Goal: Complete Application Form: Complete application form

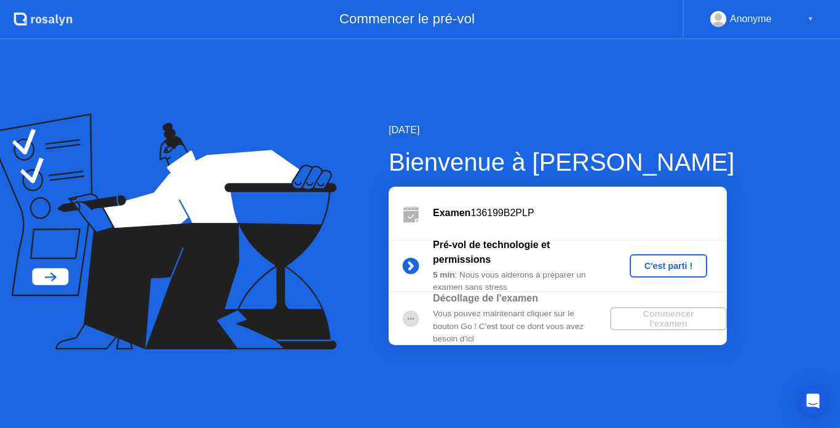
click at [659, 262] on div "C'est parti !" at bounding box center [668, 266] width 68 height 10
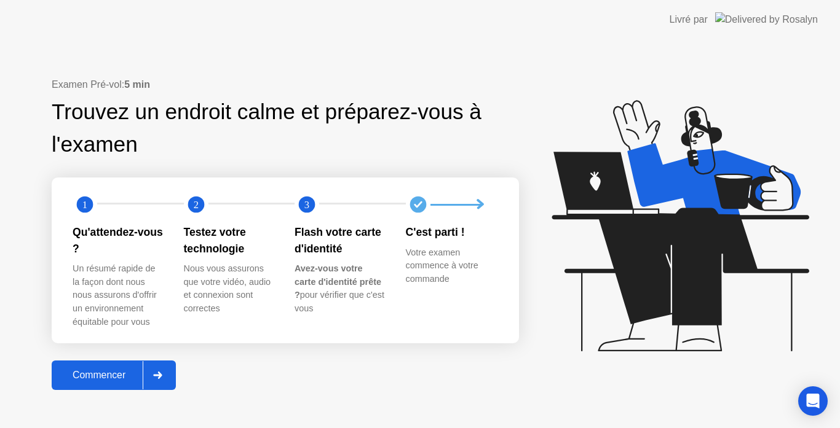
click at [98, 371] on div "Commencer" at bounding box center [98, 375] width 87 height 11
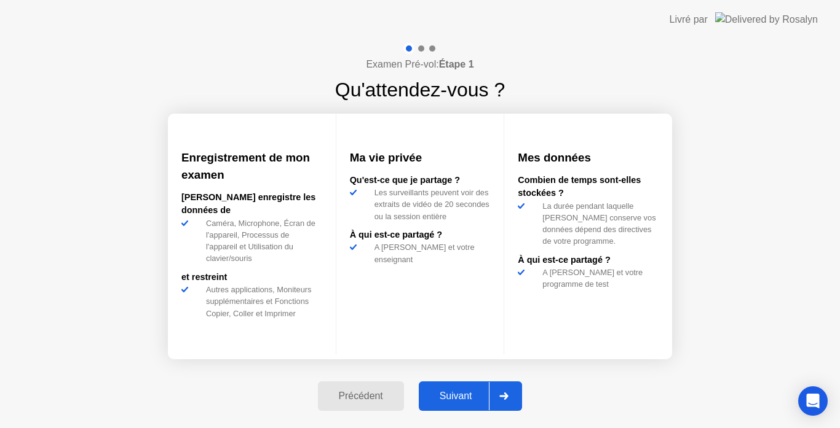
click at [467, 393] on div "Suivant" at bounding box center [455, 396] width 67 height 11
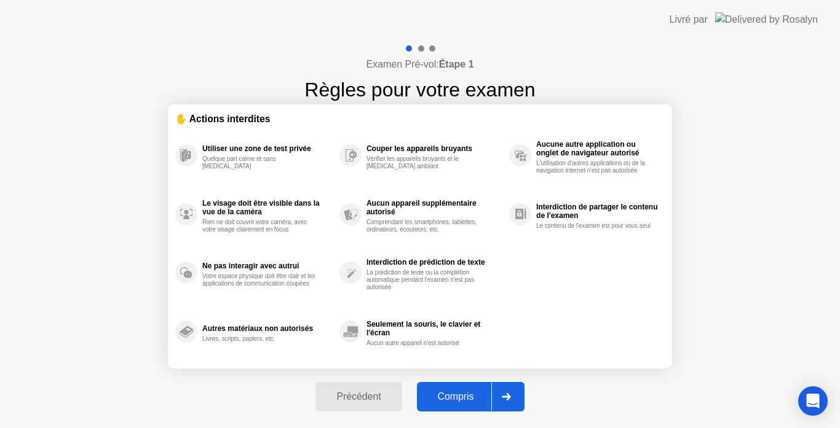
click at [467, 393] on div "Compris" at bounding box center [455, 397] width 71 height 11
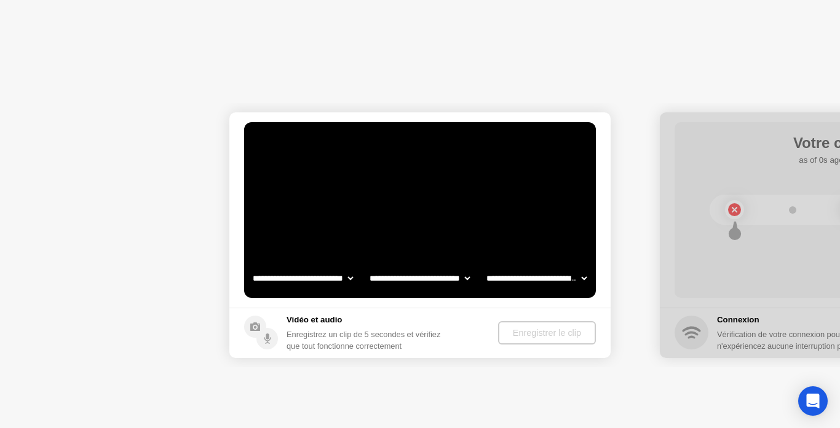
select select "**********"
select select "*******"
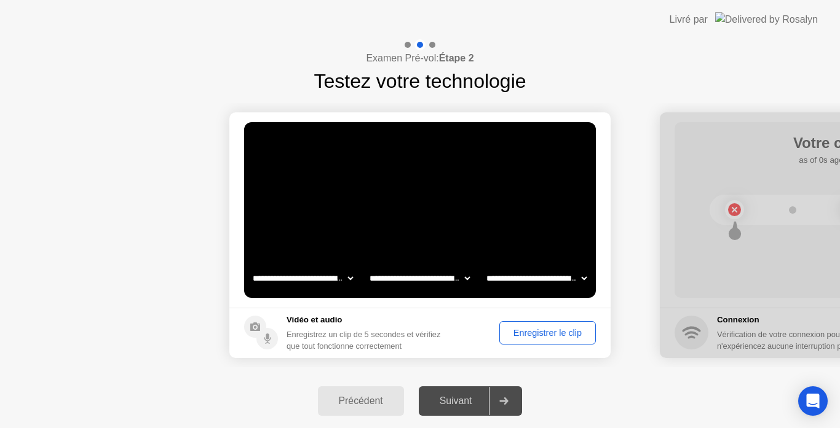
click at [535, 333] on div "Enregistrer le clip" at bounding box center [547, 333] width 88 height 10
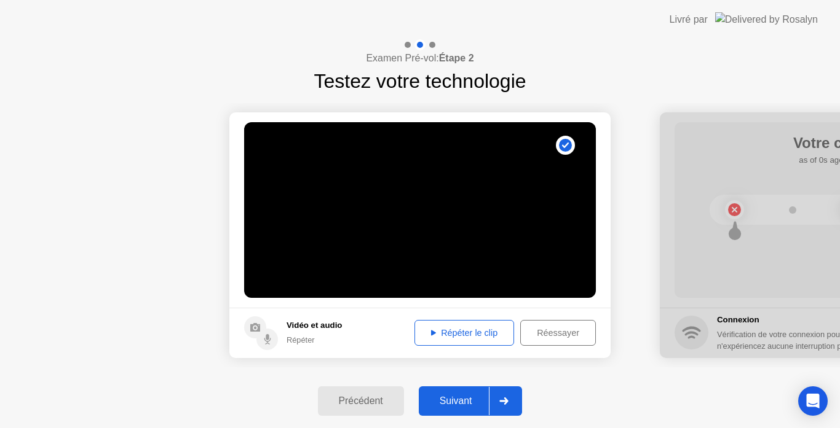
click at [469, 330] on div "Répéter le clip" at bounding box center [464, 333] width 91 height 10
click at [255, 327] on icon at bounding box center [255, 327] width 10 height 9
click at [540, 325] on button "Réessayer" at bounding box center [558, 333] width 76 height 26
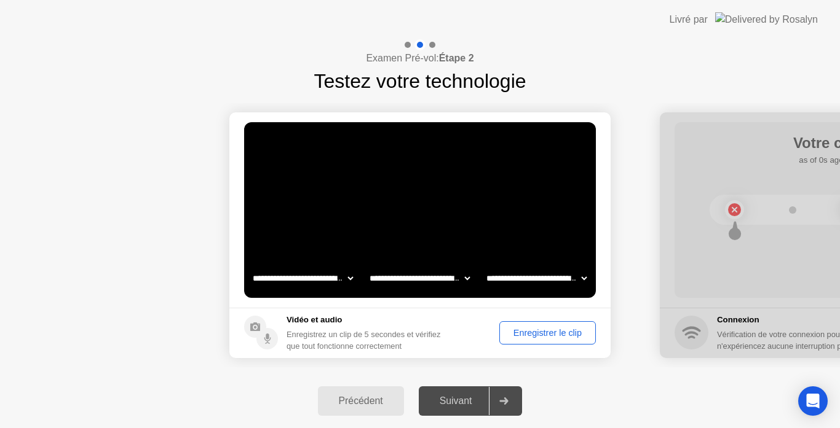
click at [347, 279] on select "**********" at bounding box center [302, 278] width 105 height 25
click at [466, 276] on select "**********" at bounding box center [419, 278] width 105 height 25
click at [580, 277] on select "**********" at bounding box center [536, 278] width 105 height 25
click at [349, 278] on select "**********" at bounding box center [302, 278] width 105 height 25
click at [250, 266] on select "**********" at bounding box center [302, 278] width 105 height 25
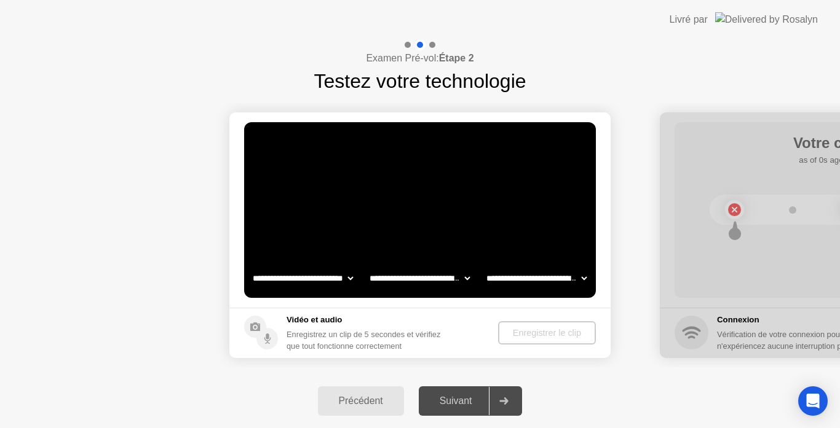
click at [347, 277] on select "**********" at bounding box center [302, 278] width 105 height 25
select select "**********"
click at [250, 266] on select "**********" at bounding box center [302, 278] width 105 height 25
click at [604, 312] on footer "Vidéo et audio Enregistrez un clip de 5 secondes et vérifiez que tout fonctionn…" at bounding box center [419, 333] width 381 height 50
click at [553, 330] on div "Enregistrer le clip" at bounding box center [547, 333] width 88 height 10
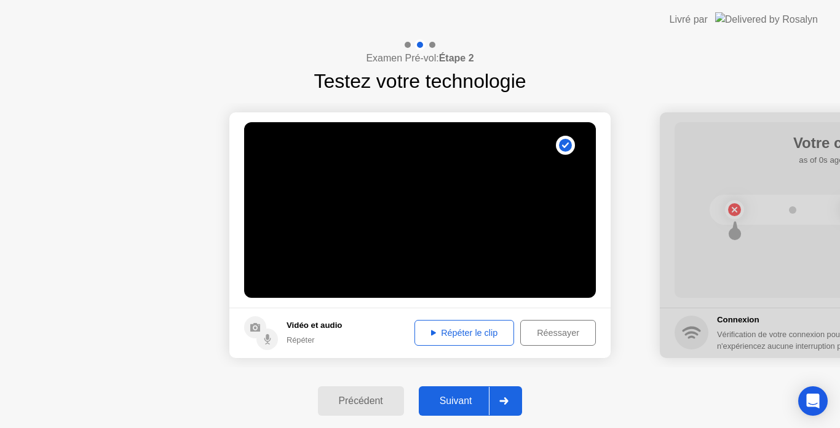
click at [483, 335] on div "Répéter le clip" at bounding box center [464, 333] width 91 height 10
click at [468, 397] on div "Suivant" at bounding box center [455, 401] width 67 height 11
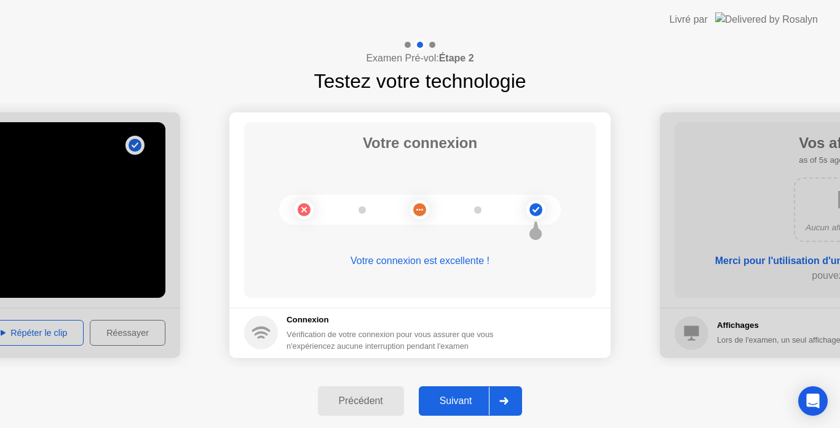
click at [468, 397] on div "Suivant" at bounding box center [455, 401] width 67 height 11
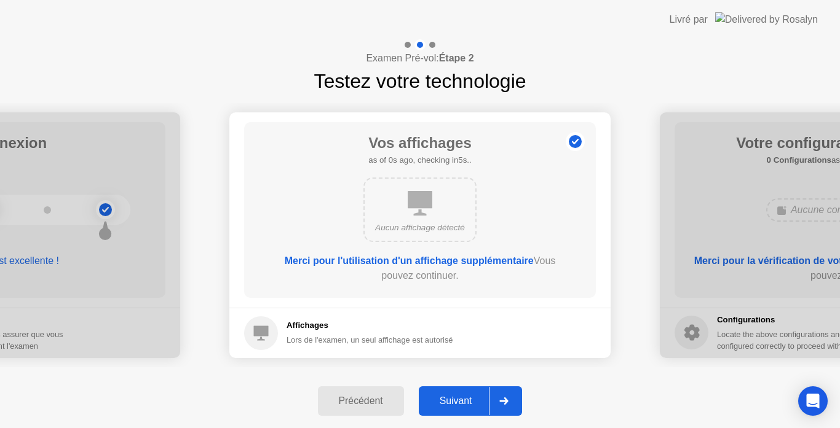
click at [452, 261] on b "Merci pour l'utilisation d'un affichage supplémentaire" at bounding box center [409, 261] width 249 height 10
click at [259, 333] on icon at bounding box center [261, 333] width 15 height 15
click at [368, 339] on div "Lors de l'examen, un seul affichage est autorisé" at bounding box center [369, 340] width 166 height 12
click at [421, 278] on div "Merci pour l'utilisation d'un affichage supplémentaire Vous pouvez continuer." at bounding box center [420, 269] width 282 height 30
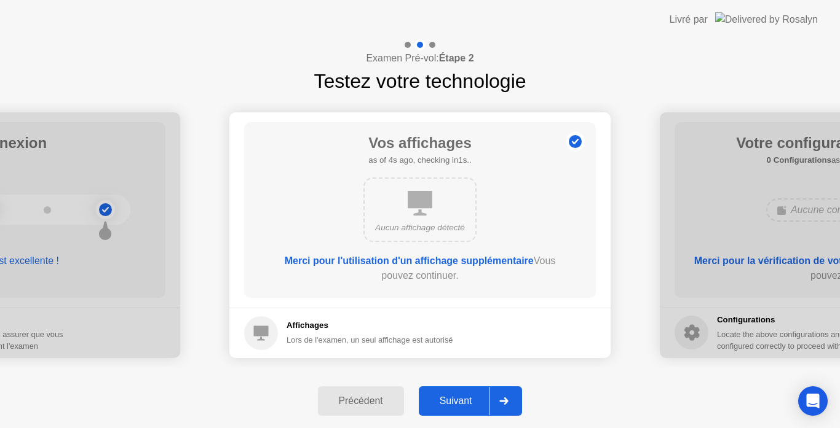
click at [376, 258] on b "Merci pour l'utilisation d'un affichage supplémentaire" at bounding box center [409, 261] width 249 height 10
click at [414, 210] on icon at bounding box center [420, 203] width 25 height 25
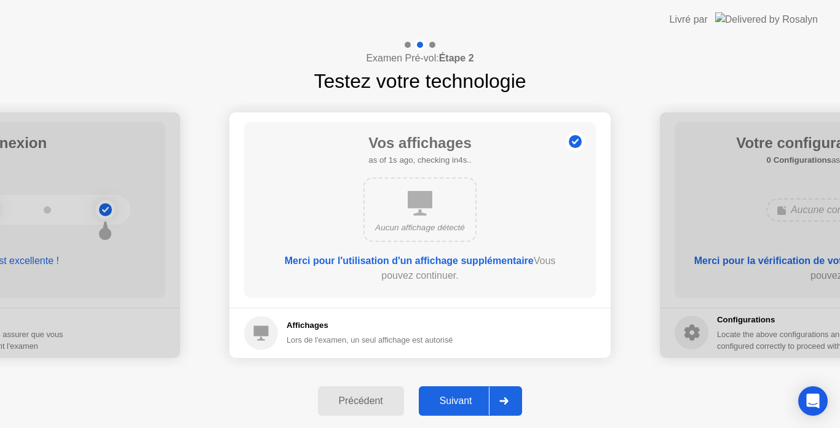
click at [414, 210] on icon at bounding box center [420, 203] width 25 height 25
click at [438, 399] on div "Suivant" at bounding box center [455, 401] width 67 height 11
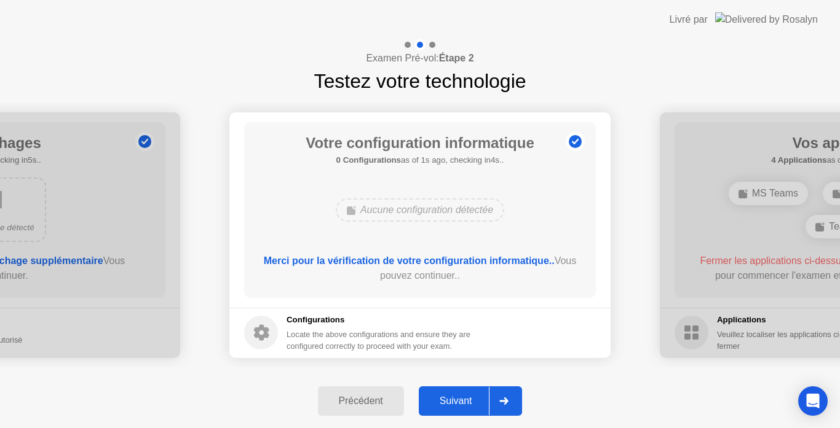
click at [438, 399] on div "Suivant" at bounding box center [455, 401] width 67 height 11
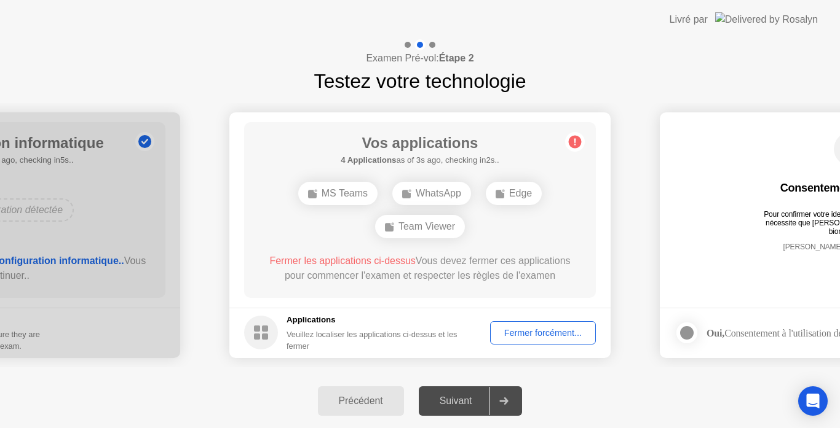
click at [527, 332] on div "Fermer forcément..." at bounding box center [542, 333] width 97 height 10
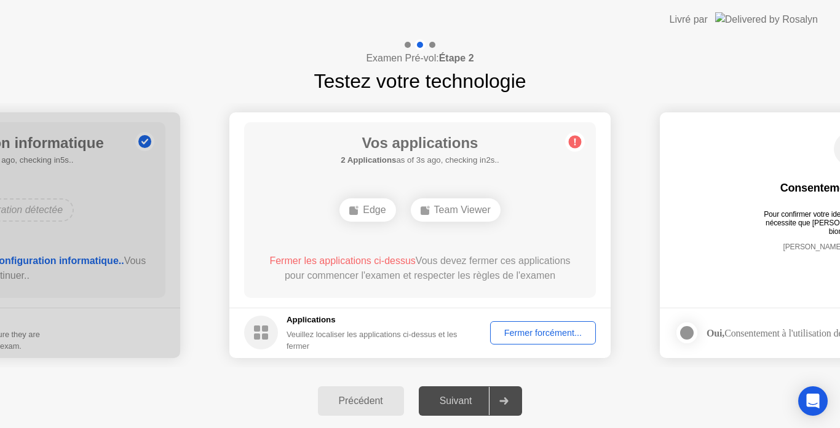
click at [532, 334] on div "Fermer forcément..." at bounding box center [542, 333] width 97 height 10
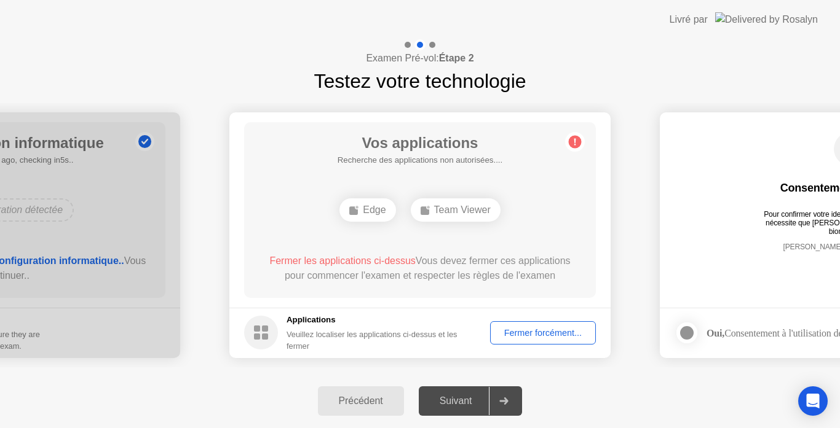
click at [456, 397] on div "Suivant" at bounding box center [455, 401] width 67 height 11
click at [479, 406] on div "Suivant" at bounding box center [455, 401] width 67 height 11
click at [363, 209] on div "Edge" at bounding box center [367, 210] width 56 height 23
click at [577, 140] on circle at bounding box center [575, 141] width 13 height 13
click at [539, 334] on div "Fermer forcément..." at bounding box center [542, 333] width 97 height 10
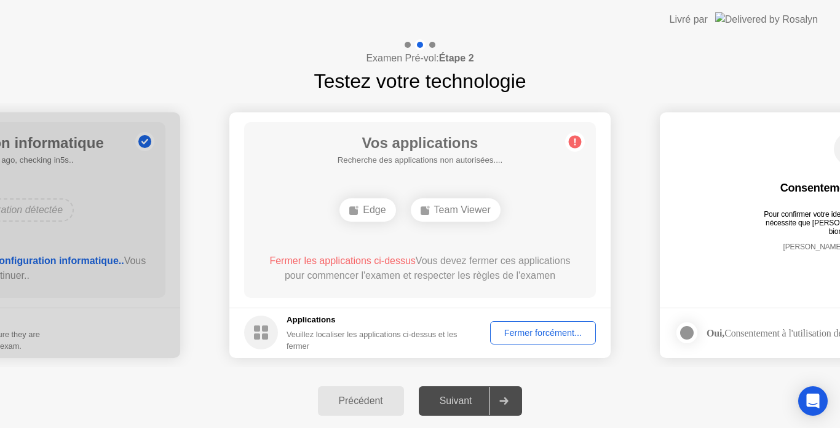
click at [262, 334] on circle at bounding box center [261, 333] width 34 height 34
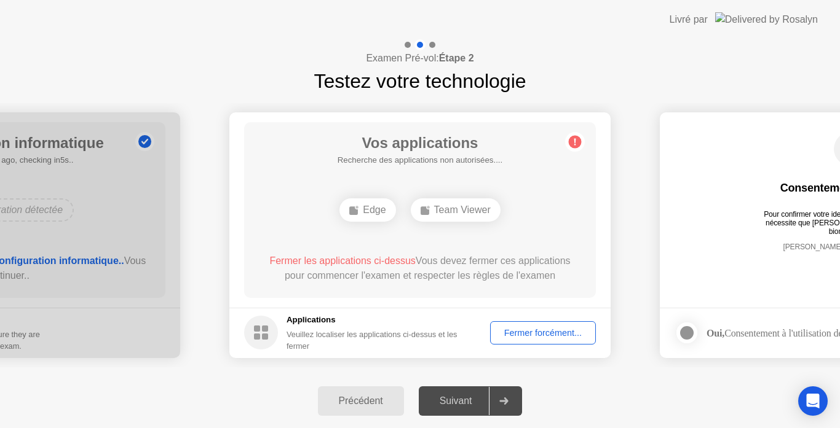
click at [448, 396] on div "Suivant" at bounding box center [455, 401] width 67 height 11
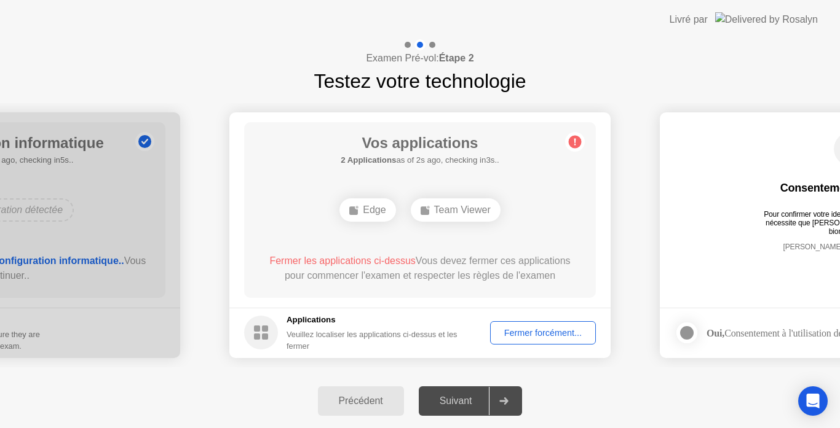
click at [441, 203] on div "Team Viewer" at bounding box center [456, 210] width 90 height 23
drag, startPoint x: 441, startPoint y: 203, endPoint x: 370, endPoint y: 220, distance: 72.6
click at [370, 220] on div "Edge Team Viewer" at bounding box center [420, 210] width 282 height 33
click at [370, 220] on div "Edge" at bounding box center [367, 210] width 56 height 23
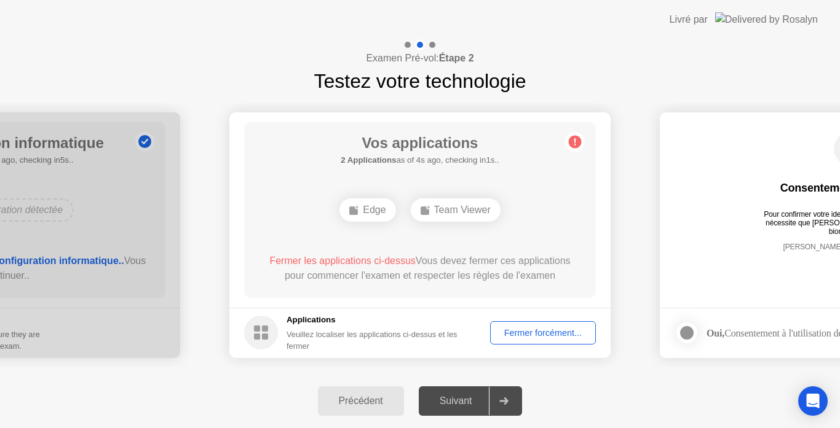
click at [370, 220] on div "Edge" at bounding box center [367, 210] width 56 height 23
click at [507, 401] on icon at bounding box center [504, 401] width 9 height 7
click at [529, 328] on div "Fermer forcément..." at bounding box center [542, 333] width 97 height 10
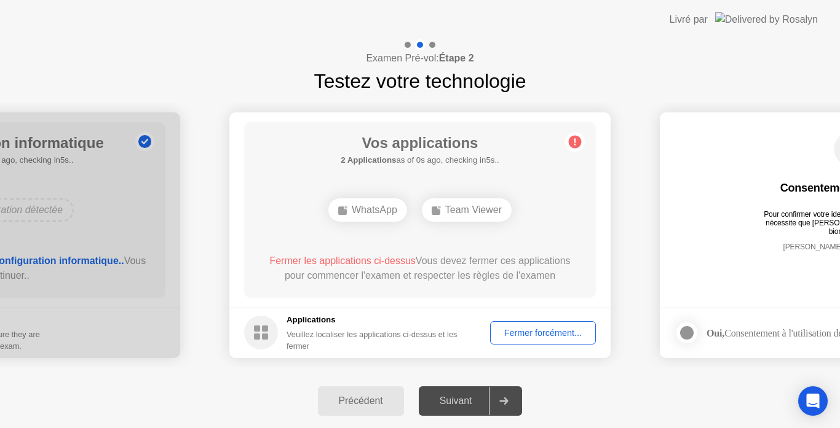
click at [464, 405] on div "Suivant" at bounding box center [455, 401] width 67 height 11
click at [514, 338] on div "Fermer forcément..." at bounding box center [542, 333] width 97 height 10
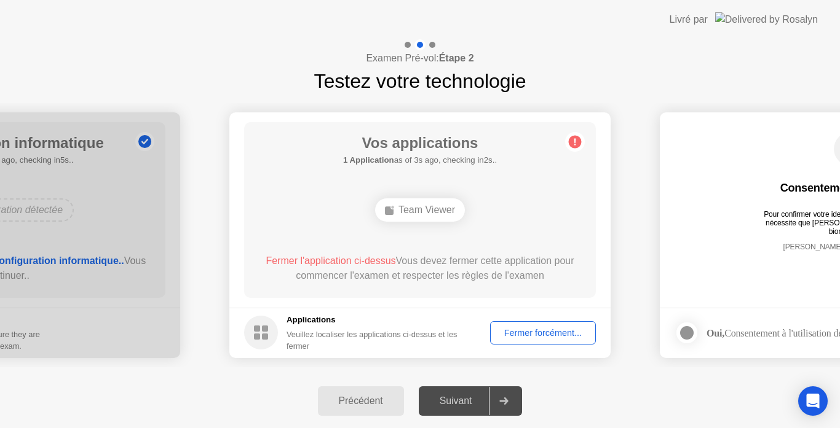
click at [576, 142] on circle at bounding box center [575, 141] width 13 height 13
click at [521, 328] on div "Fermer forcément..." at bounding box center [542, 333] width 97 height 10
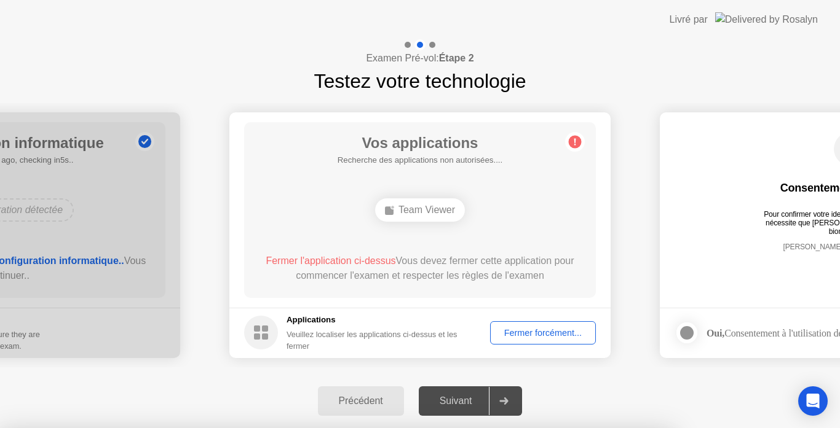
click at [462, 428] on div at bounding box center [420, 428] width 840 height 0
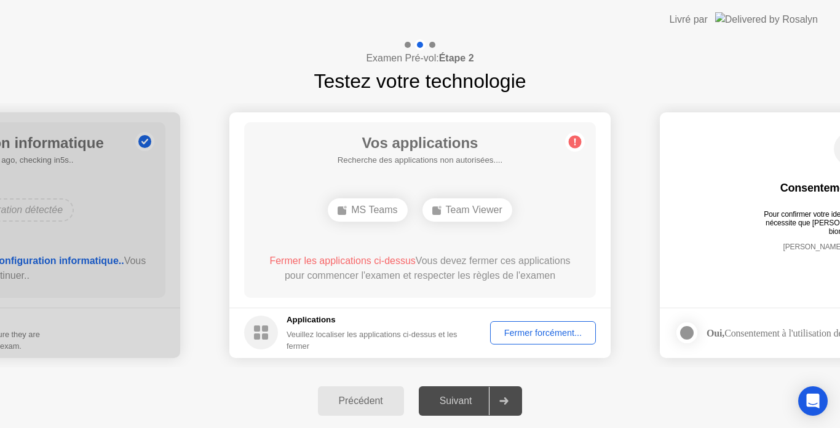
click at [768, 0] on div "Livré par" at bounding box center [743, 19] width 148 height 39
click at [518, 330] on div "Fermer forcément..." at bounding box center [542, 333] width 97 height 10
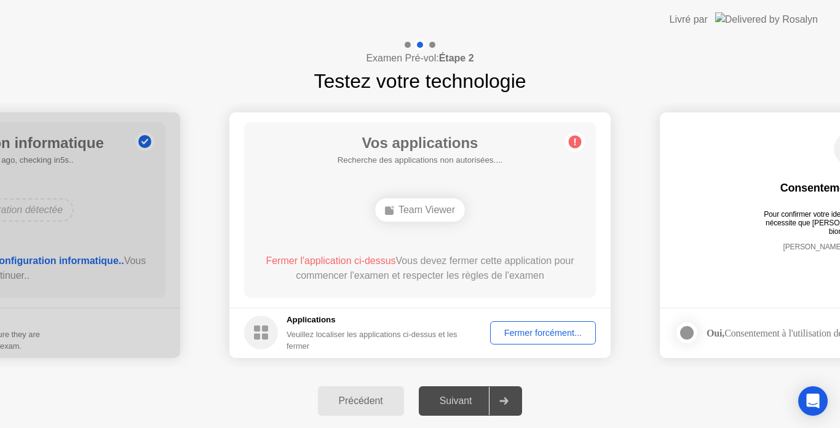
click at [523, 334] on div "Fermer forcément..." at bounding box center [542, 333] width 97 height 10
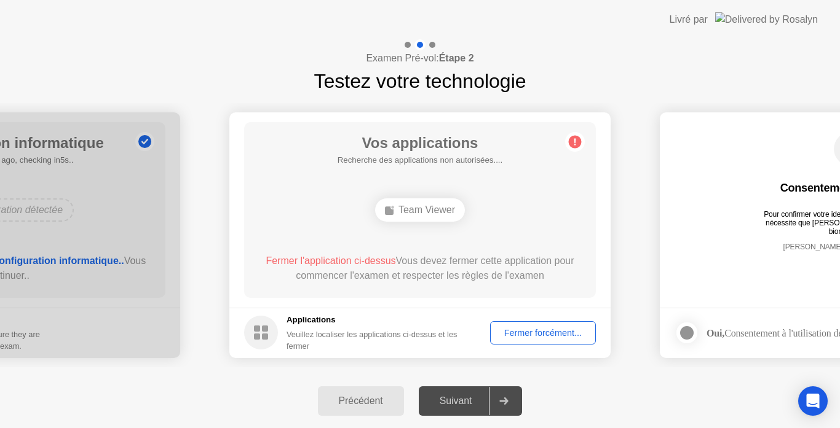
click at [521, 336] on div "Fermer forcément..." at bounding box center [542, 333] width 97 height 10
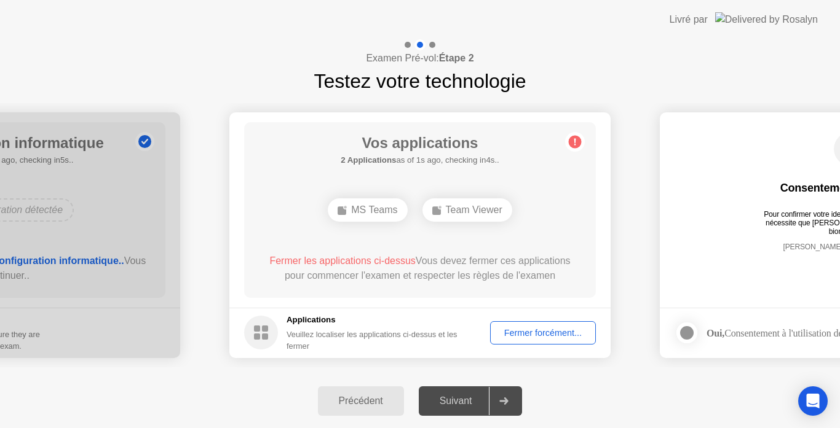
click at [472, 406] on div "Suivant" at bounding box center [455, 401] width 67 height 11
drag, startPoint x: 472, startPoint y: 406, endPoint x: 516, endPoint y: 399, distance: 44.9
click at [516, 399] on div at bounding box center [504, 401] width 30 height 28
drag, startPoint x: 516, startPoint y: 399, endPoint x: 533, endPoint y: 331, distance: 69.8
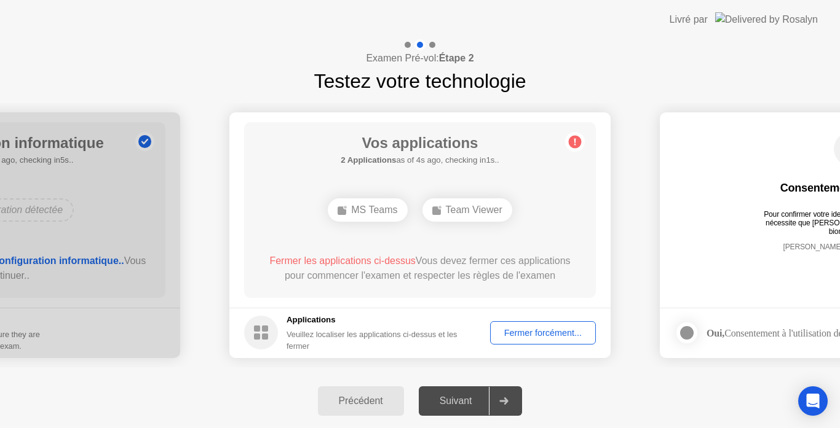
click at [533, 331] on div "**********" at bounding box center [420, 233] width 840 height 389
click at [533, 331] on div "Fermer forcément..." at bounding box center [542, 333] width 97 height 10
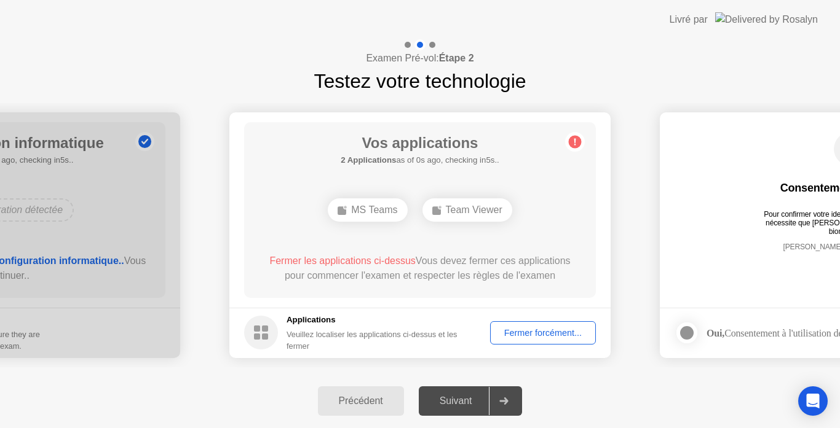
click at [749, 302] on main "Consentement biométrique Pour confirmer votre identité, votre programme de test…" at bounding box center [850, 209] width 381 height 195
click at [573, 144] on circle at bounding box center [575, 141] width 13 height 13
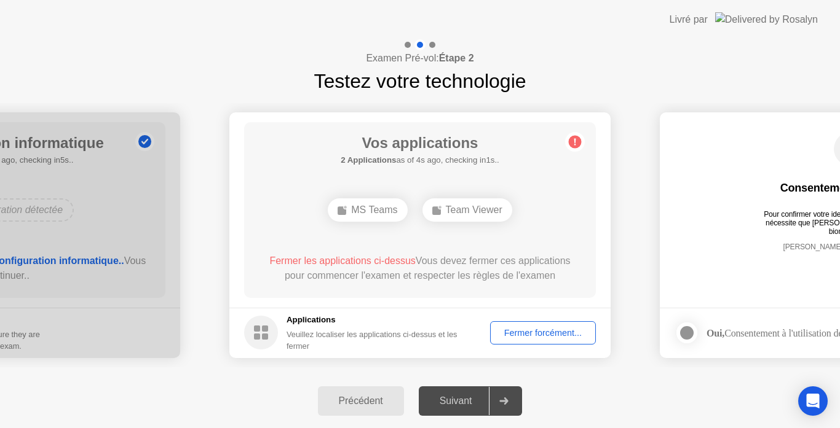
click at [573, 144] on circle at bounding box center [575, 141] width 13 height 13
drag, startPoint x: 573, startPoint y: 144, endPoint x: 371, endPoint y: 212, distance: 213.4
click at [371, 212] on main "Vos applications Recherche des applications non autorisées.... MS Teams Team Vi…" at bounding box center [419, 209] width 381 height 195
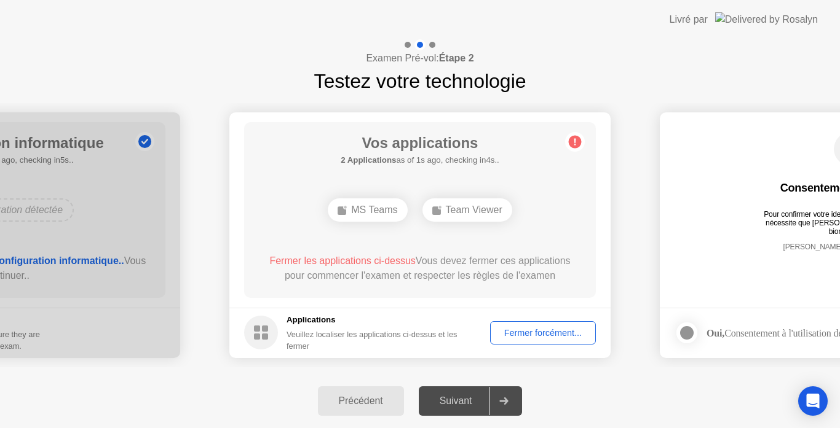
click at [286, 338] on div "Veuillez localiser les applications ci-dessus et les fermer" at bounding box center [379, 340] width 186 height 23
click at [256, 335] on rect at bounding box center [257, 337] width 6 height 6
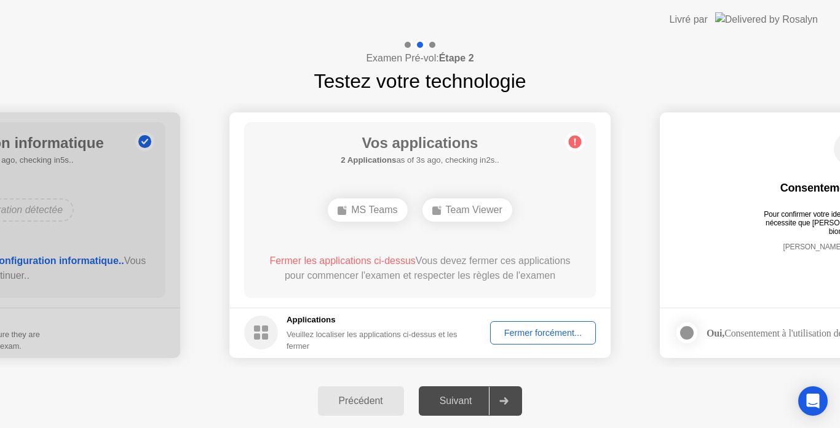
click at [256, 335] on rect at bounding box center [257, 337] width 6 height 6
click at [551, 337] on div "Fermer forcément..." at bounding box center [542, 333] width 97 height 10
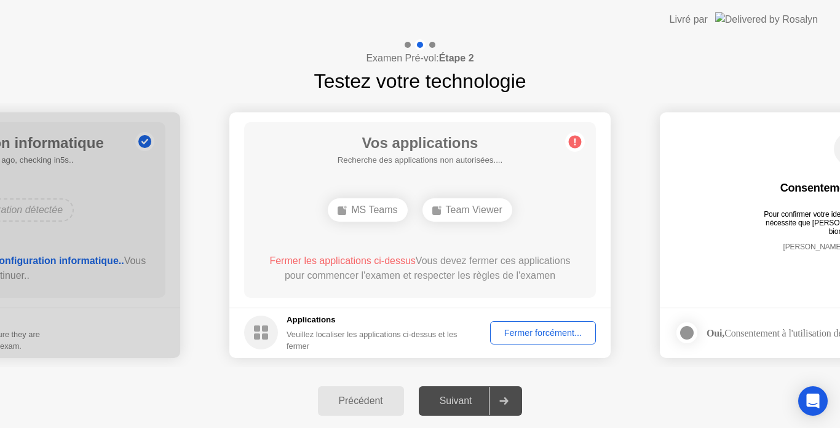
click at [531, 330] on div "Fermer forcément..." at bounding box center [542, 333] width 97 height 10
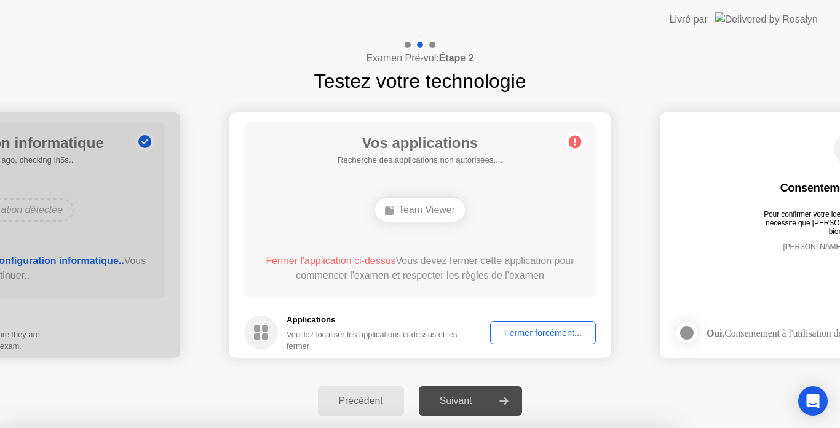
drag, startPoint x: 431, startPoint y: 141, endPoint x: 430, endPoint y: 175, distance: 33.8
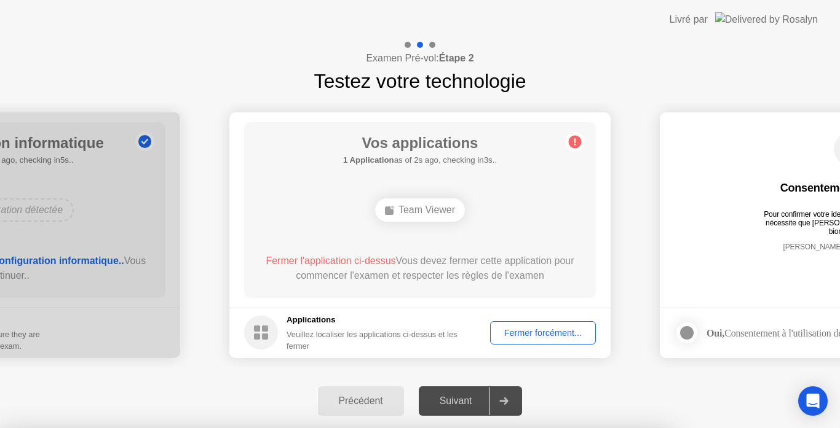
drag, startPoint x: 400, startPoint y: 237, endPoint x: 389, endPoint y: 277, distance: 40.9
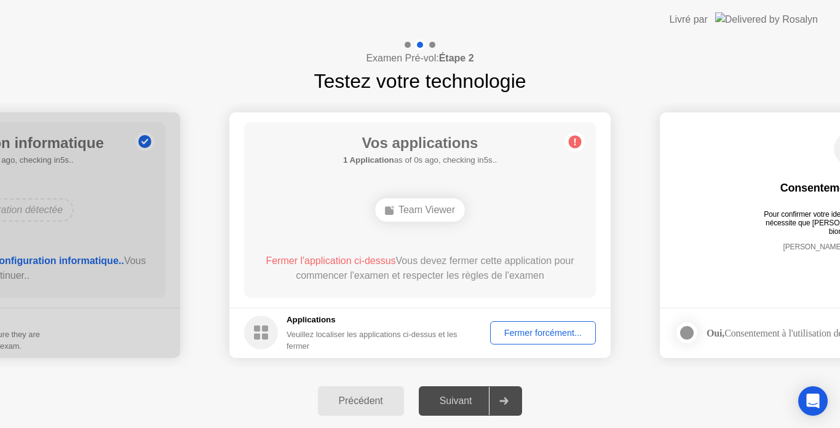
click at [574, 135] on icon at bounding box center [575, 142] width 20 height 20
click at [575, 143] on circle at bounding box center [575, 141] width 13 height 13
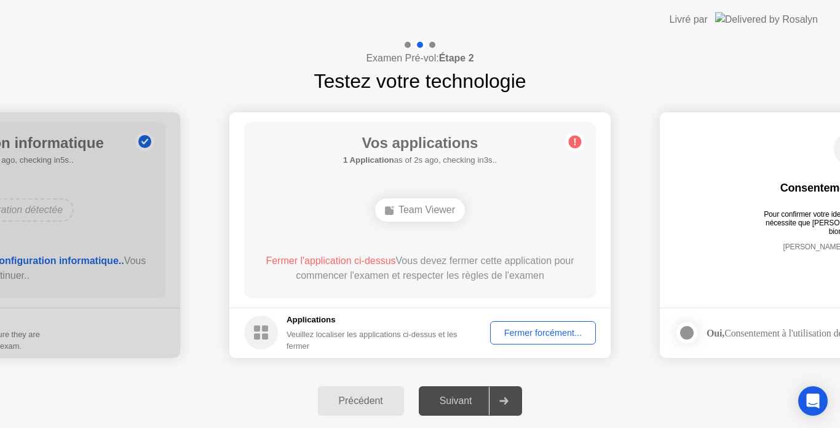
click at [575, 143] on circle at bounding box center [575, 141] width 13 height 13
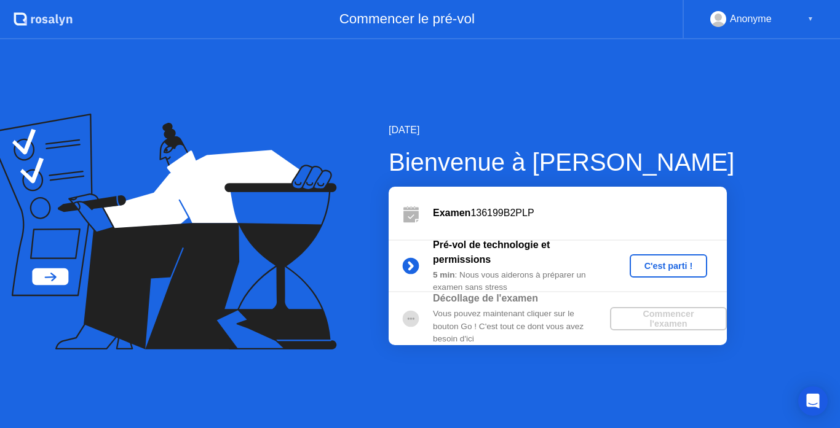
click at [669, 266] on div "C'est parti !" at bounding box center [668, 266] width 68 height 10
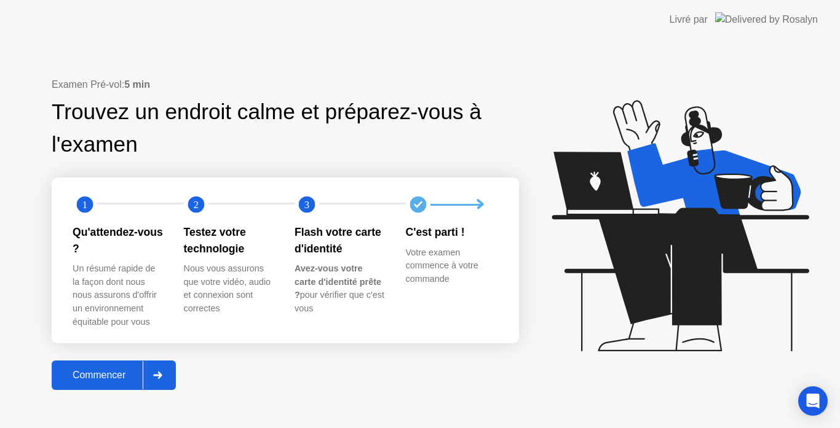
click at [92, 372] on div "Commencer" at bounding box center [98, 375] width 87 height 11
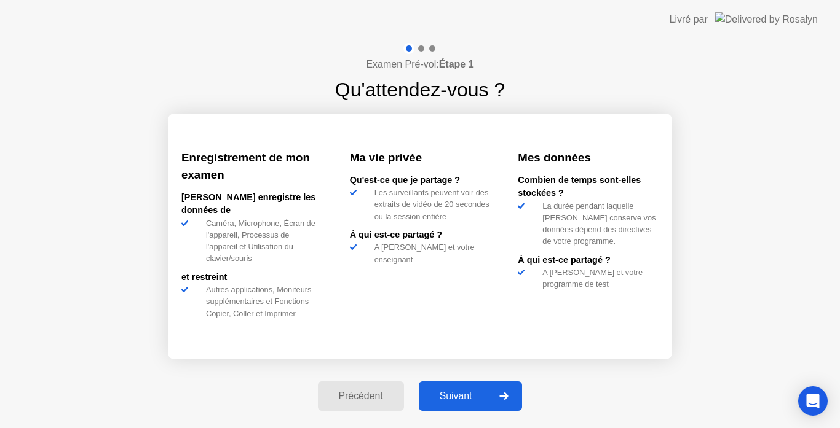
click at [442, 395] on div "Suivant" at bounding box center [455, 396] width 67 height 11
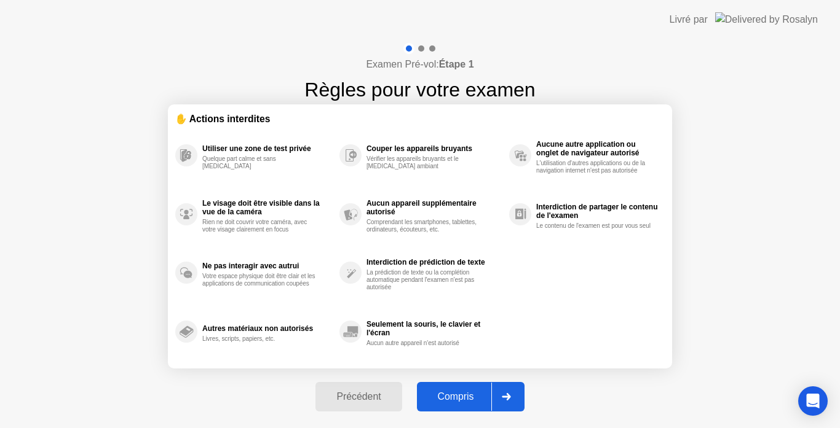
click at [442, 395] on div "Compris" at bounding box center [455, 397] width 71 height 11
select select "Available cameras"
select select "Available speakers"
select select "Available microphones"
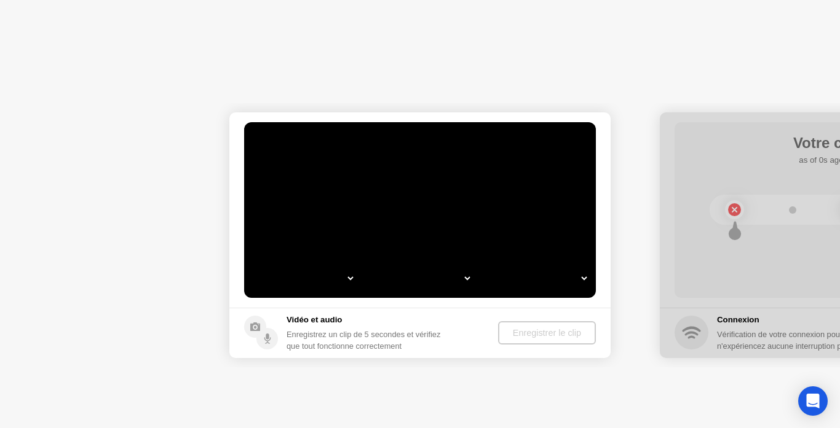
select select "*"
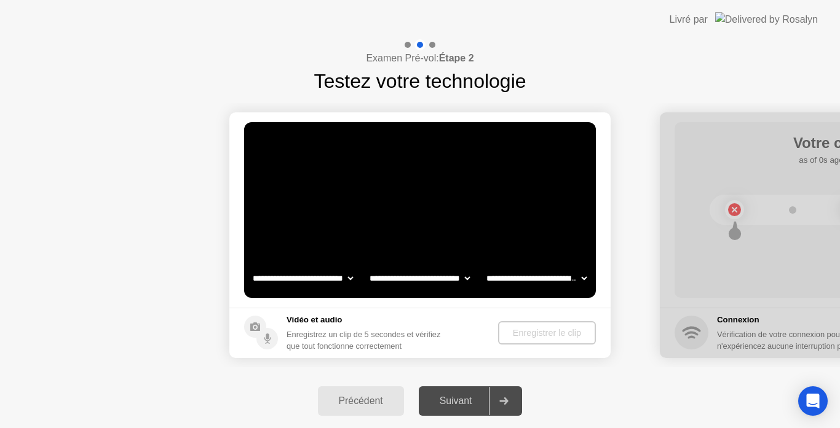
select select "**********"
select select "*******"
click at [464, 401] on div "Suivant" at bounding box center [455, 401] width 67 height 11
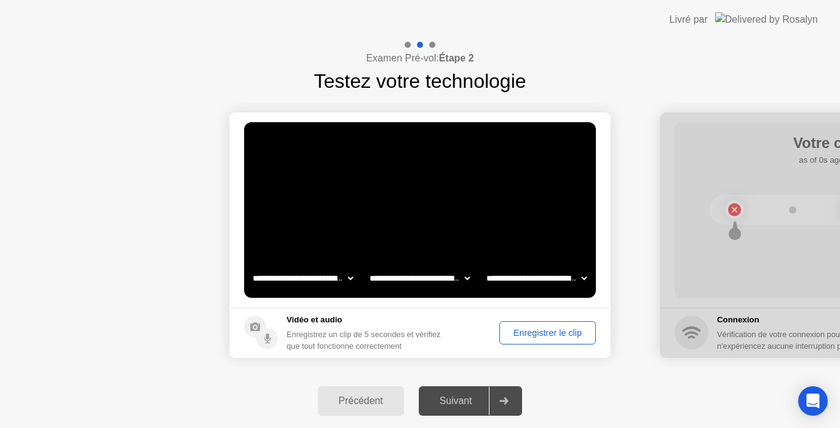
click at [525, 336] on div "Enregistrer le clip" at bounding box center [547, 333] width 88 height 10
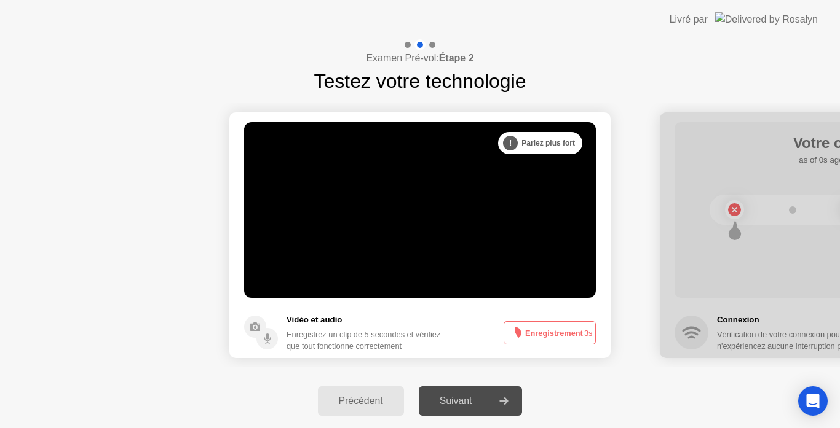
click at [525, 336] on button "Enregistrement 3s" at bounding box center [549, 333] width 92 height 23
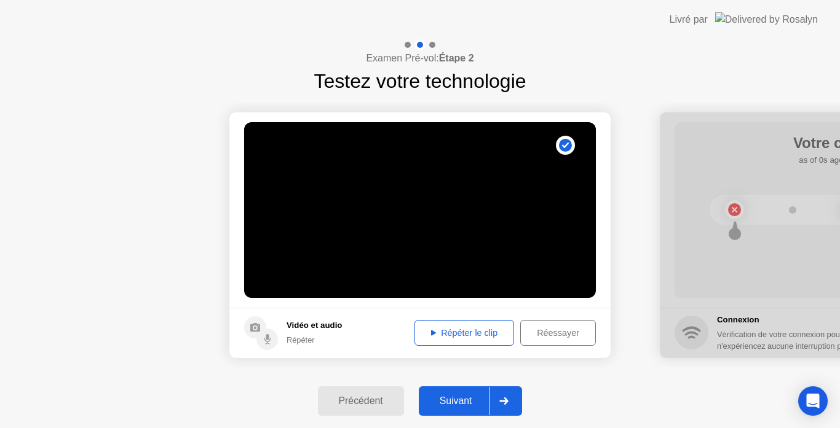
click at [462, 333] on div "Répéter le clip" at bounding box center [464, 333] width 91 height 10
click at [464, 399] on div "Suivant" at bounding box center [455, 401] width 67 height 11
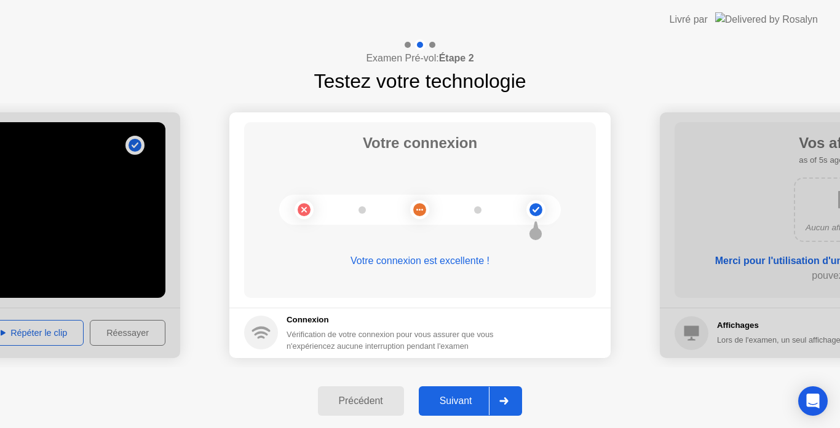
click at [464, 399] on div "Suivant" at bounding box center [455, 401] width 67 height 11
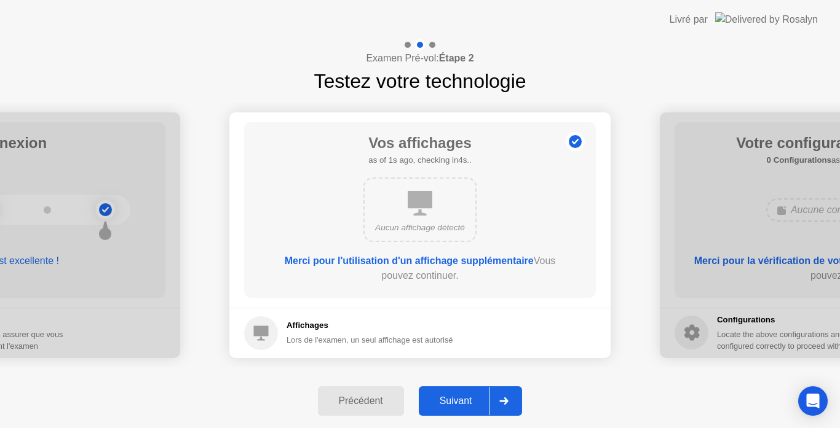
click at [464, 399] on div "Suivant" at bounding box center [455, 401] width 67 height 11
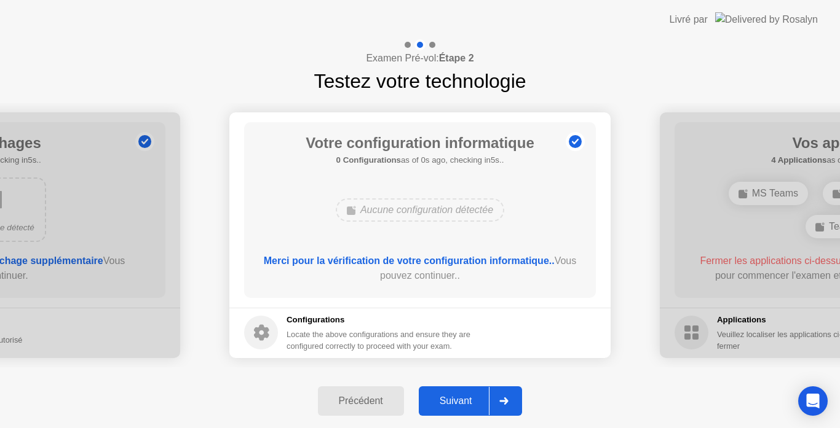
click at [464, 399] on div "Suivant" at bounding box center [455, 401] width 67 height 11
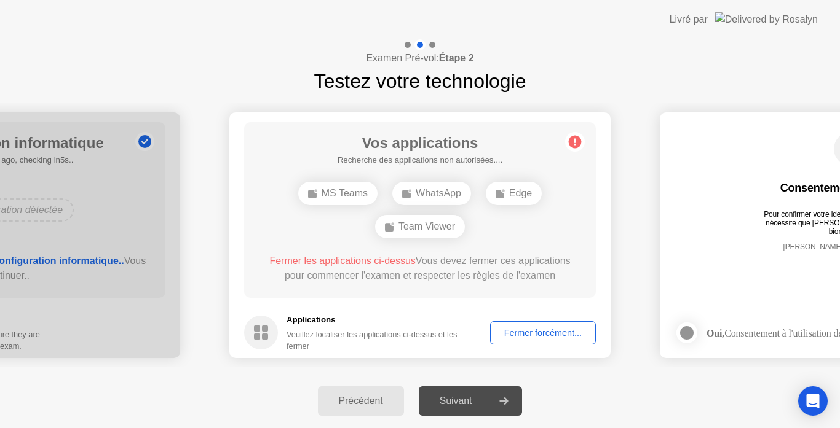
click at [464, 399] on div "Suivant" at bounding box center [455, 401] width 67 height 11
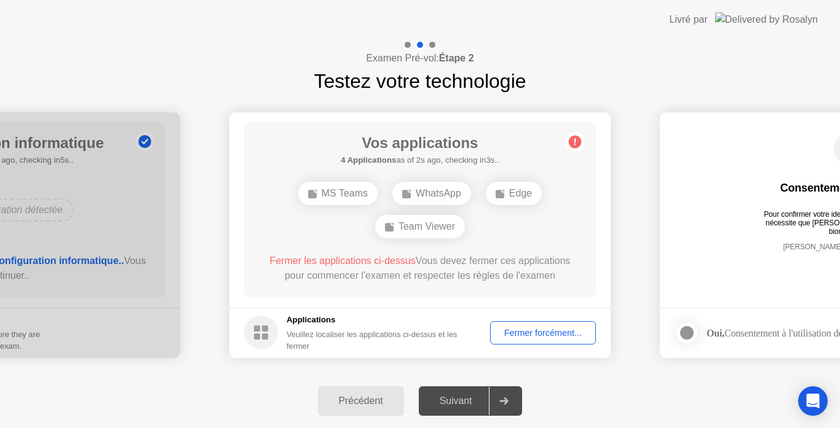
click at [526, 336] on div "Fermer forcément..." at bounding box center [542, 333] width 97 height 10
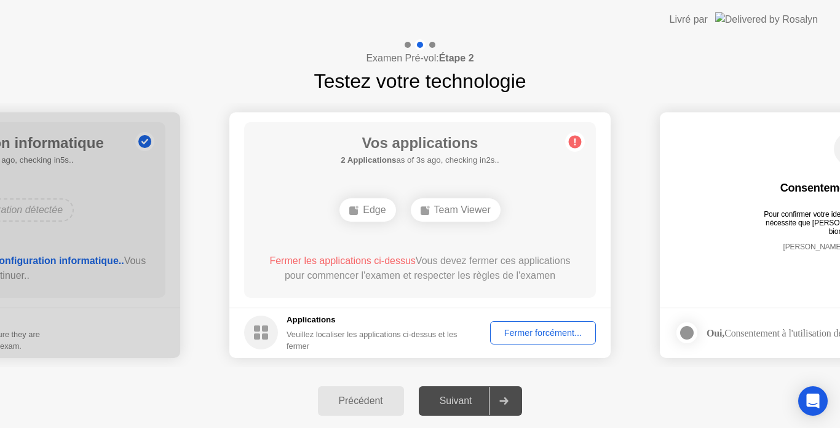
click at [539, 338] on div "Fermer forcément..." at bounding box center [542, 333] width 97 height 10
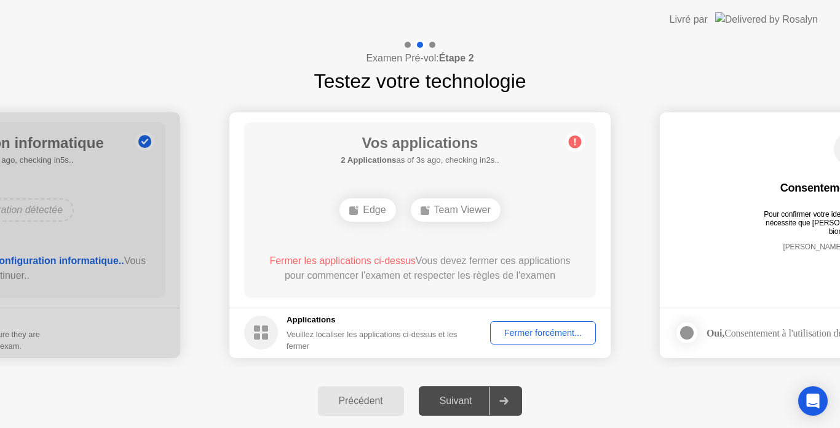
click at [529, 330] on div "Fermer forcément..." at bounding box center [542, 333] width 97 height 10
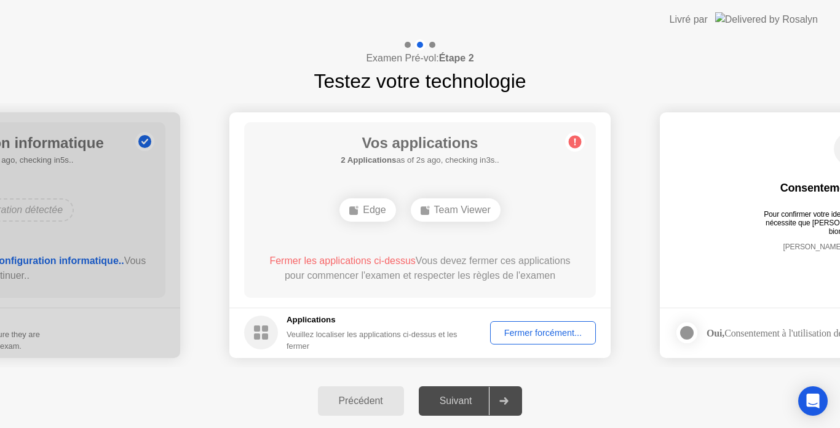
click at [730, 249] on div "[PERSON_NAME] enregistre les données" at bounding box center [850, 257] width 302 height 28
click at [749, 273] on div "Consentement biométrique Pour confirmer votre identité, votre programme de test…" at bounding box center [850, 201] width 352 height 158
click at [578, 145] on circle at bounding box center [575, 141] width 13 height 13
drag, startPoint x: 578, startPoint y: 145, endPoint x: 542, endPoint y: 310, distance: 168.7
click at [542, 310] on app-apps "Vos applications Recherche des applications non autorisées.... Edge Team Viewer…" at bounding box center [419, 235] width 381 height 246
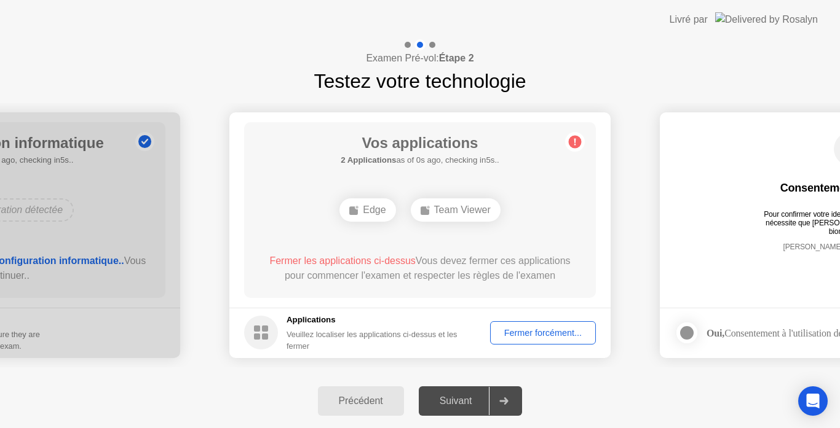
click at [529, 329] on div "Fermer forcément..." at bounding box center [542, 333] width 97 height 10
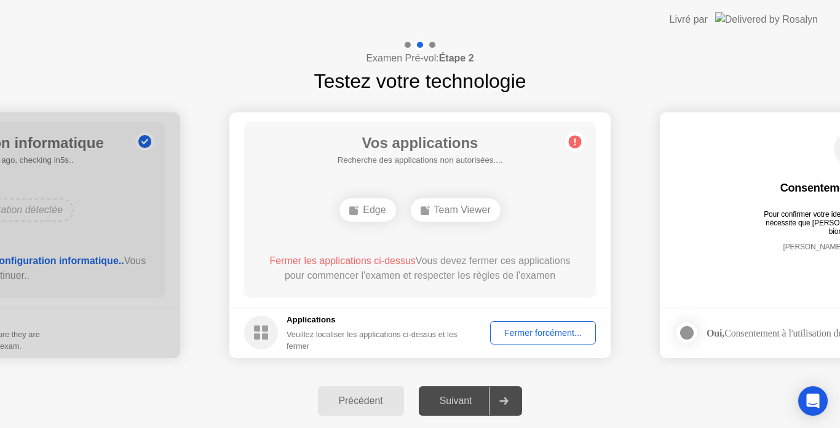
click at [521, 330] on div "Fermer forcément..." at bounding box center [542, 333] width 97 height 10
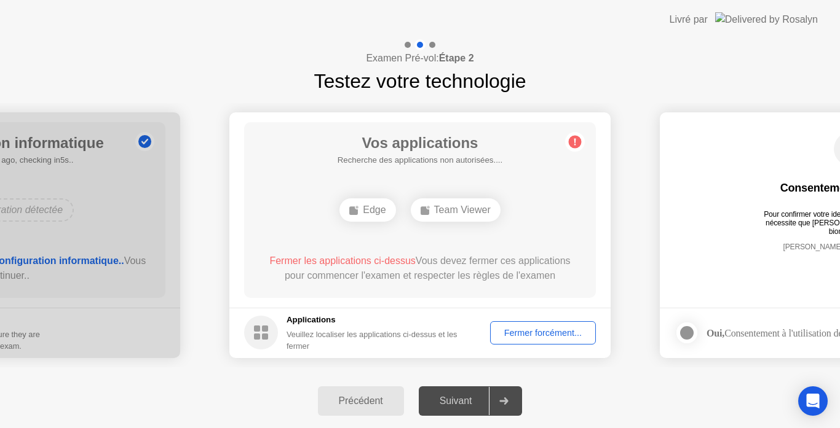
click at [510, 330] on div "Fermer forcément..." at bounding box center [542, 333] width 97 height 10
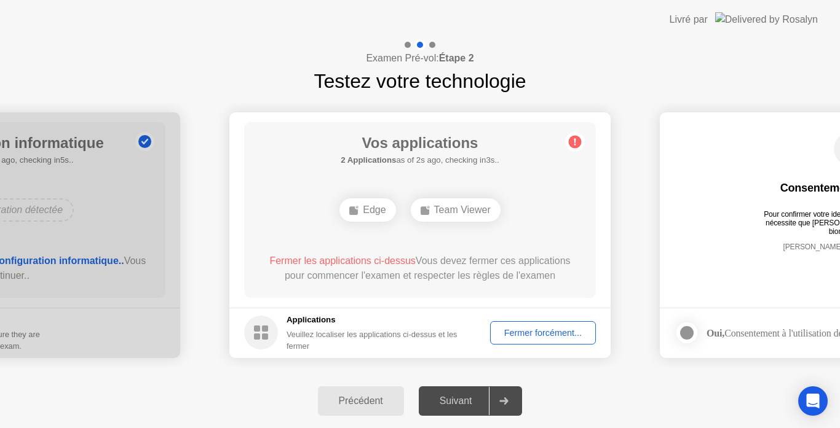
click at [539, 337] on div "Fermer forcément..." at bounding box center [542, 333] width 97 height 10
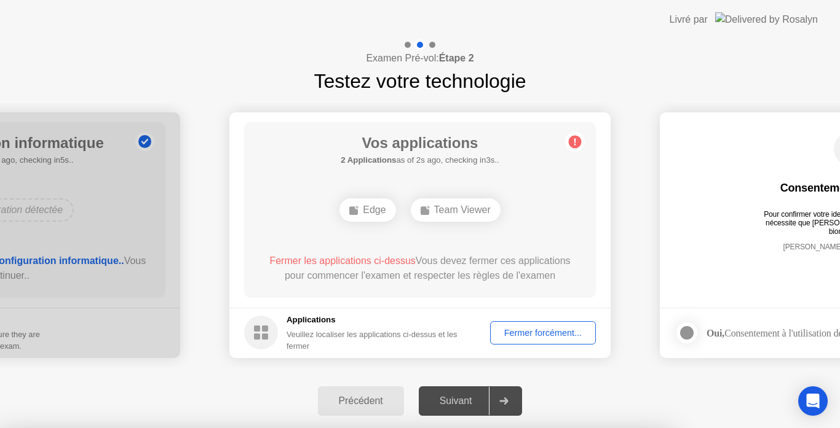
click at [806, 428] on div at bounding box center [420, 428] width 840 height 0
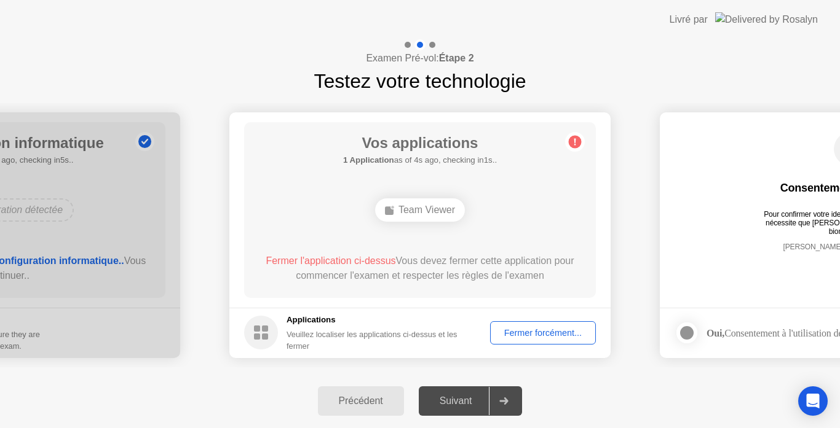
click at [538, 333] on div "Fermer forcément..." at bounding box center [542, 333] width 97 height 10
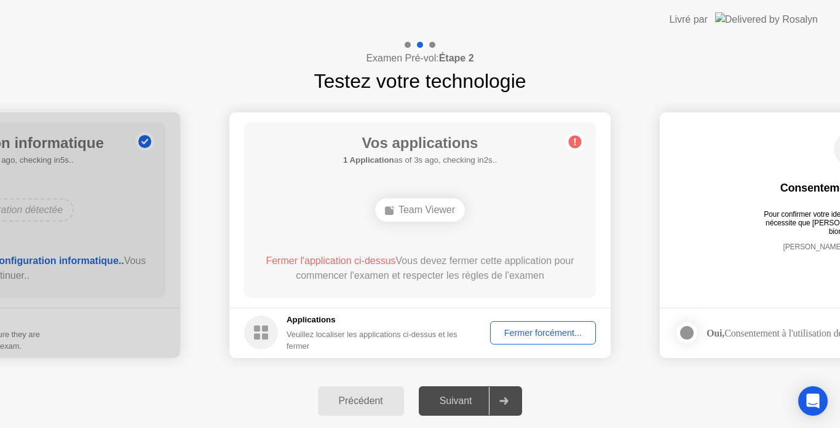
click at [488, 321] on footer "Applications Veuillez localiser les applications ci-dessus et les fermer Fermer…" at bounding box center [419, 333] width 381 height 50
click at [497, 328] on div "Fermer forcément..." at bounding box center [542, 333] width 97 height 10
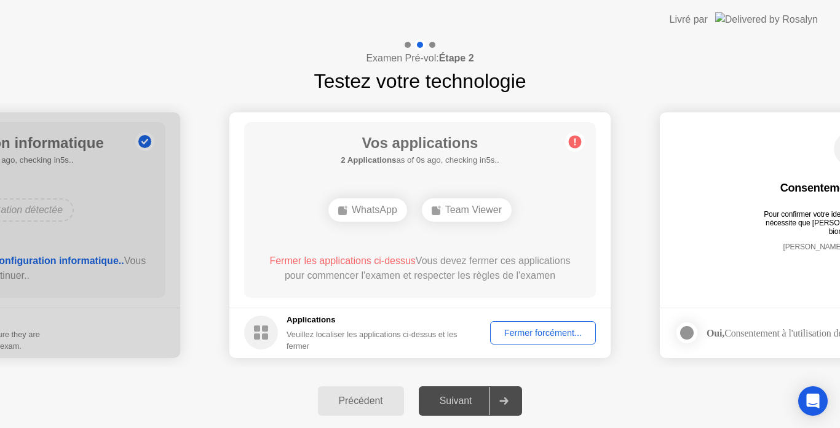
click at [541, 332] on div "Fermer forcément..." at bounding box center [542, 333] width 97 height 10
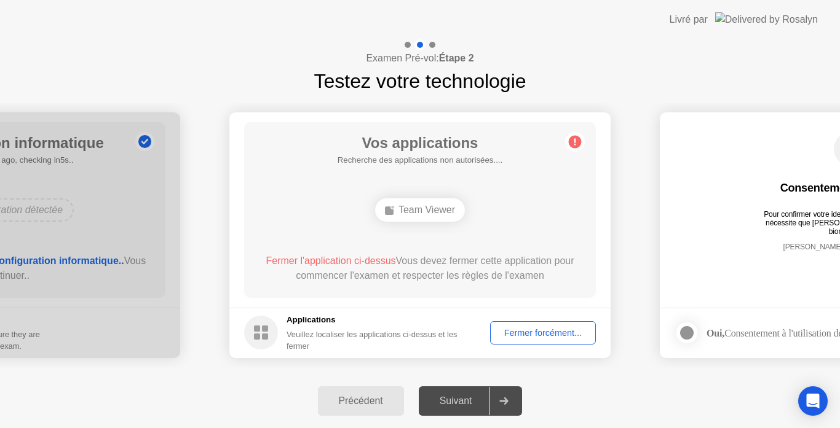
click at [332, 410] on button "Précédent" at bounding box center [361, 402] width 86 height 30
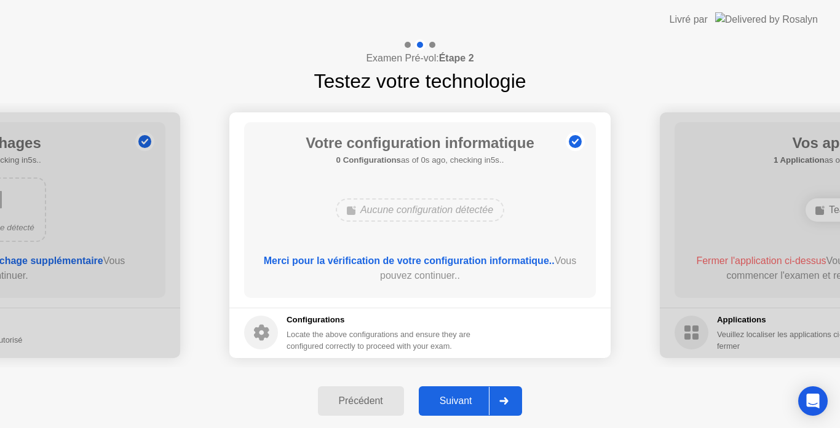
click at [332, 410] on button "Précédent" at bounding box center [361, 402] width 86 height 30
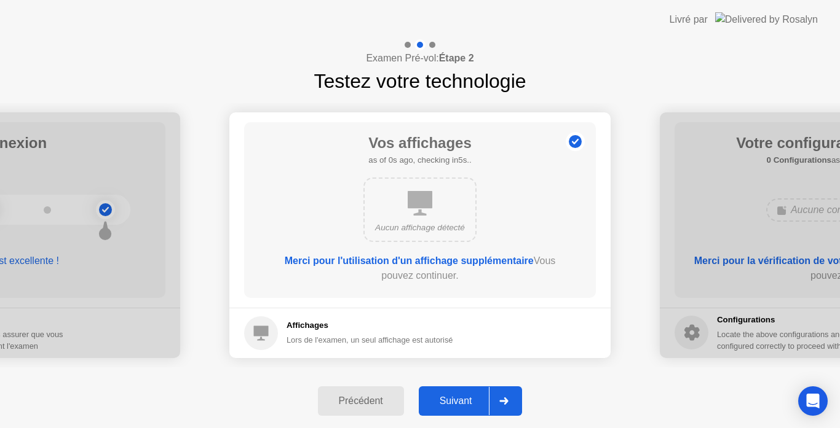
click at [332, 410] on button "Précédent" at bounding box center [361, 402] width 86 height 30
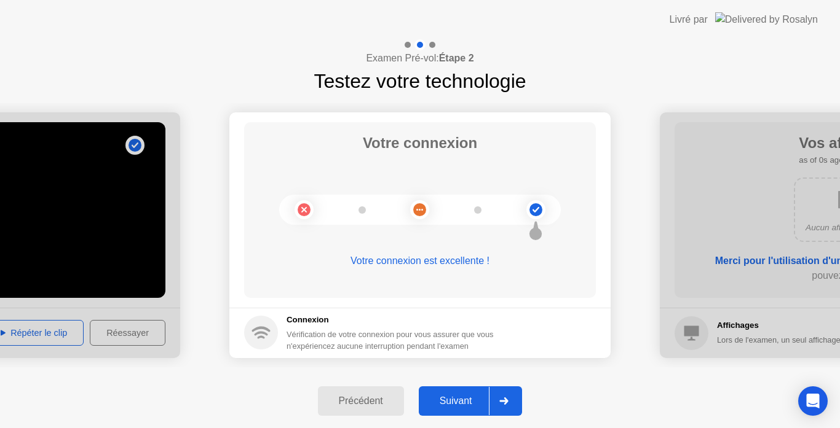
click at [503, 402] on icon at bounding box center [504, 401] width 9 height 7
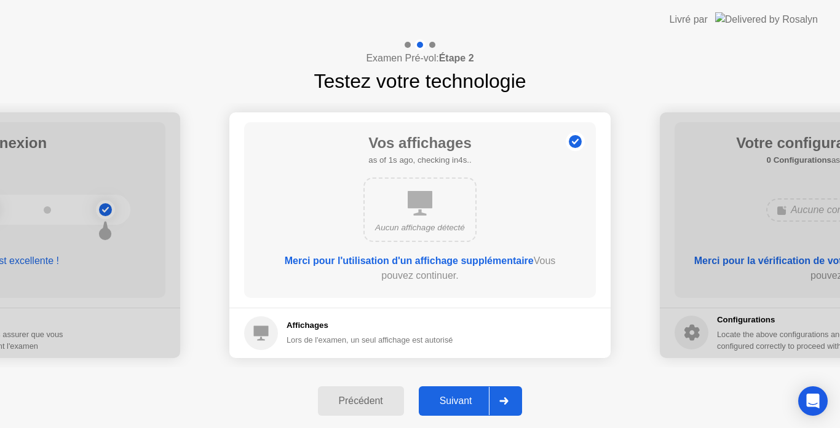
click at [503, 402] on icon at bounding box center [504, 401] width 9 height 7
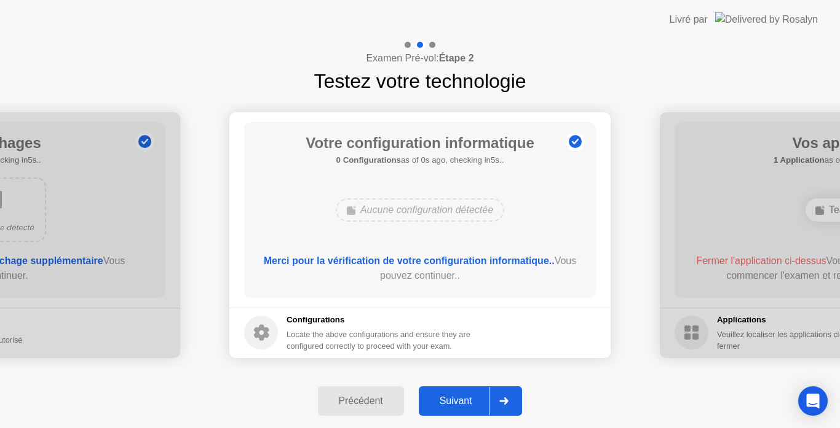
click at [503, 402] on icon at bounding box center [504, 401] width 9 height 7
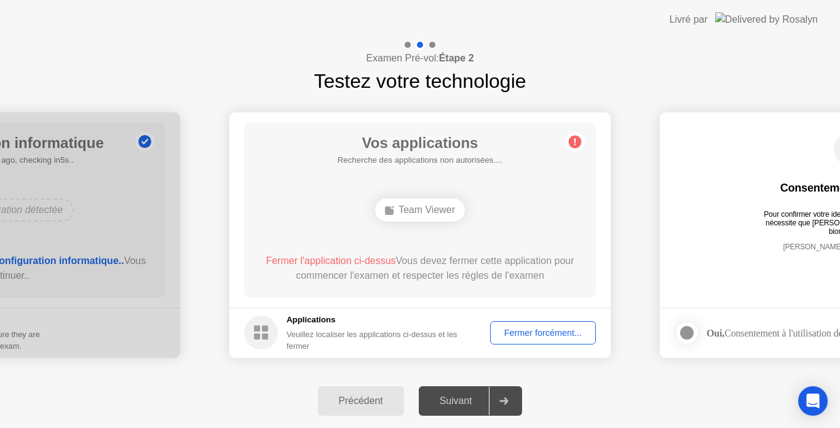
click at [369, 397] on div "Précédent" at bounding box center [361, 401] width 79 height 11
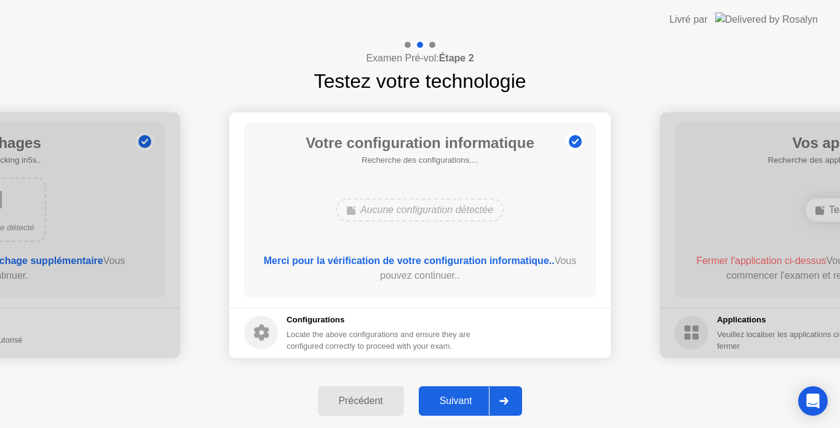
click at [369, 397] on div "Précédent" at bounding box center [361, 401] width 79 height 11
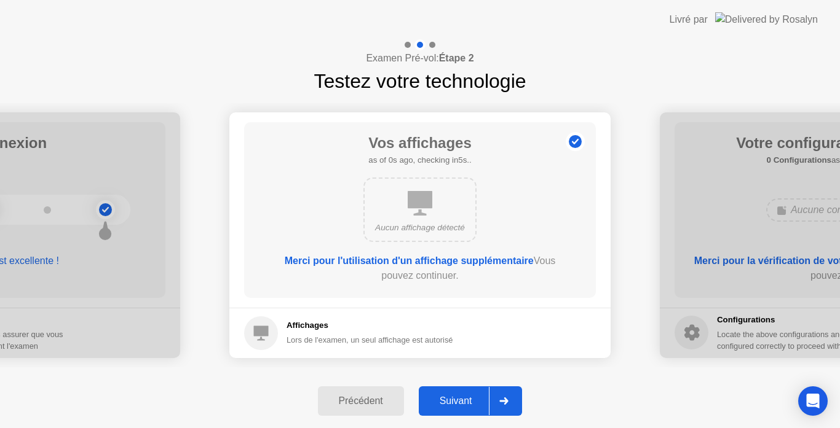
click at [369, 397] on div "Précédent" at bounding box center [361, 401] width 79 height 11
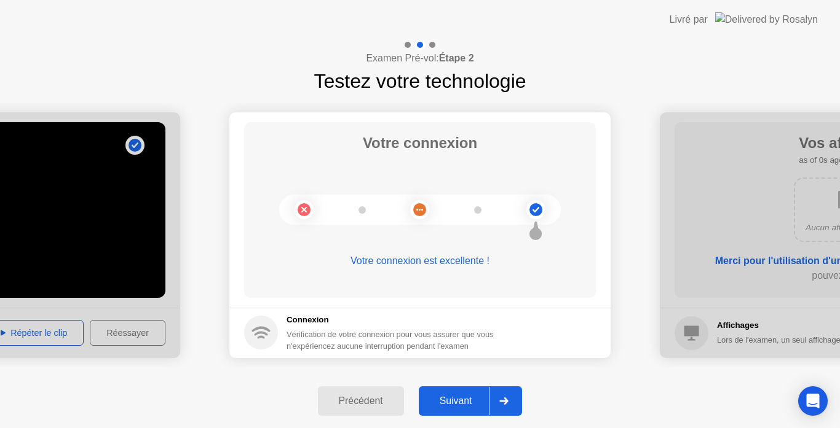
click at [369, 397] on div "Précédent" at bounding box center [361, 401] width 79 height 11
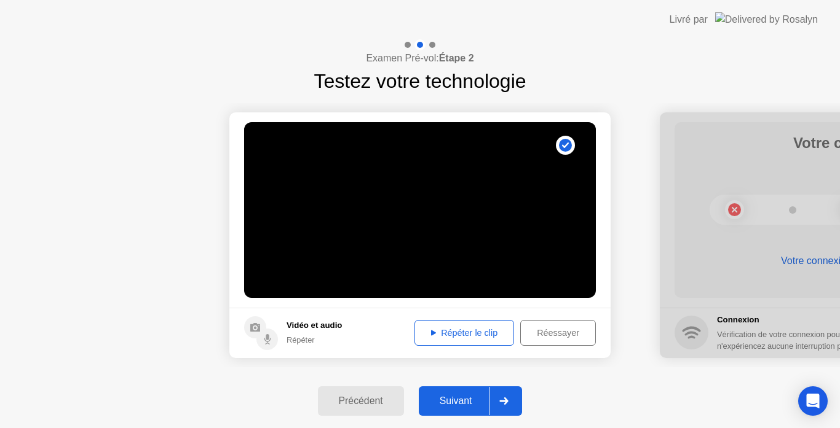
click at [497, 396] on div at bounding box center [504, 401] width 30 height 28
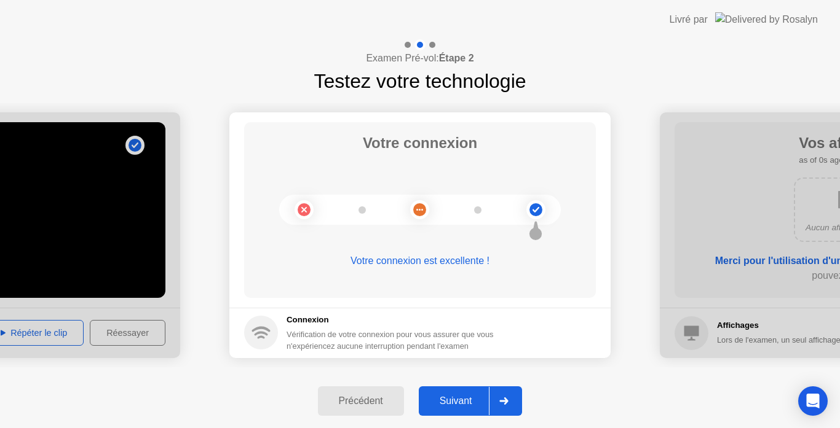
click at [497, 396] on div at bounding box center [504, 401] width 30 height 28
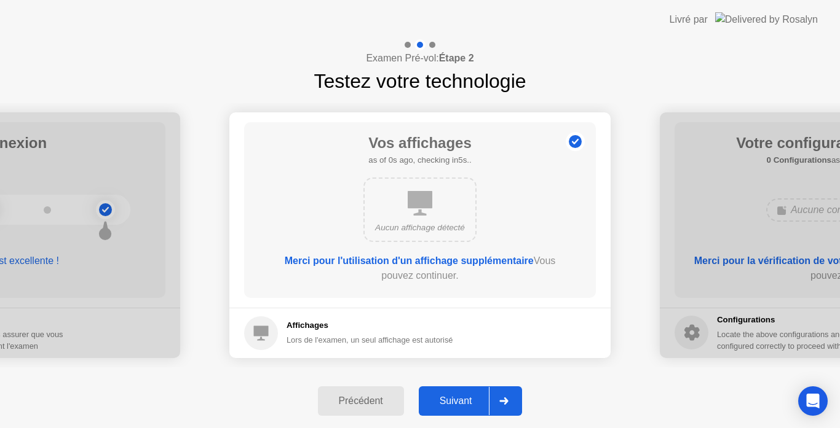
click at [497, 396] on div at bounding box center [504, 401] width 30 height 28
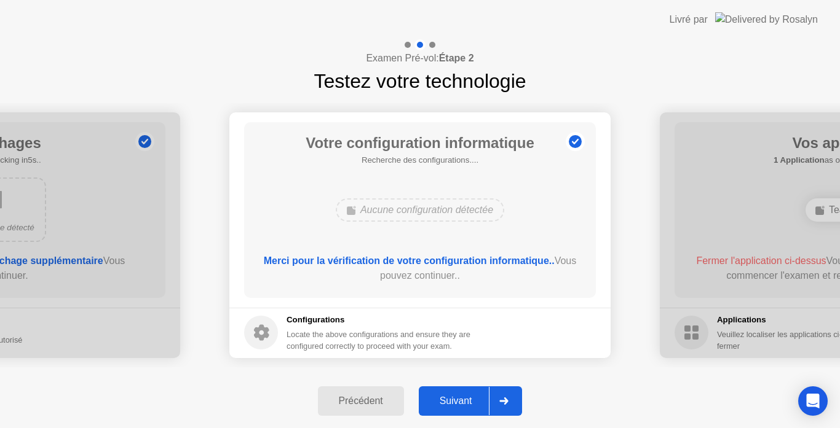
click at [497, 396] on div at bounding box center [504, 401] width 30 height 28
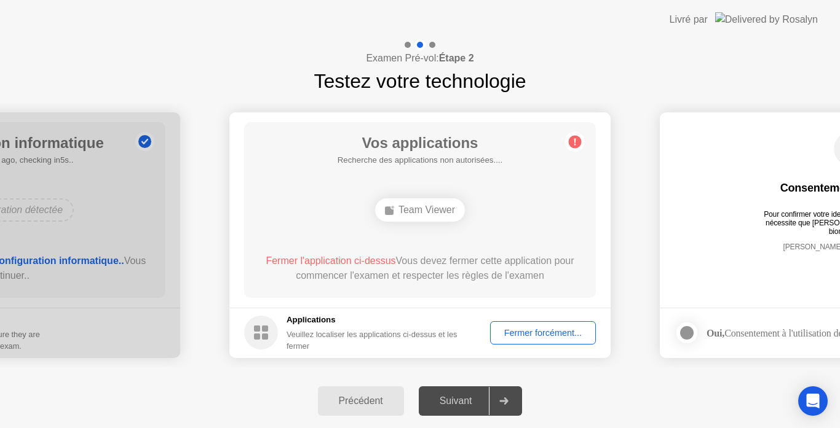
click at [545, 328] on div "Fermer forcément..." at bounding box center [542, 333] width 97 height 10
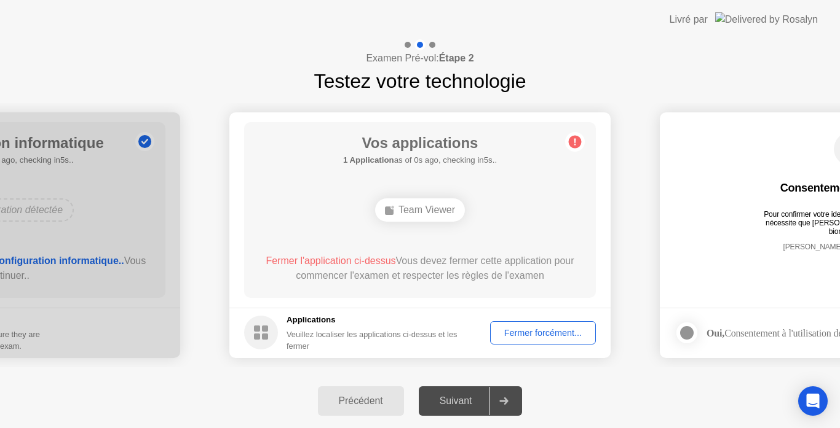
click at [728, 72] on div "Examen Pré-vol: Étape 2 Testez votre technologie" at bounding box center [420, 67] width 840 height 57
click at [543, 338] on div "Fermer forcément..." at bounding box center [542, 333] width 97 height 10
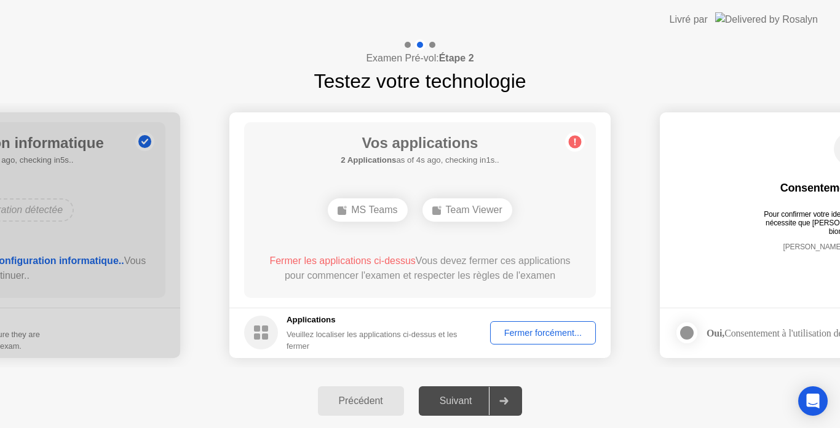
click at [567, 330] on div "Fermer forcément..." at bounding box center [542, 333] width 97 height 10
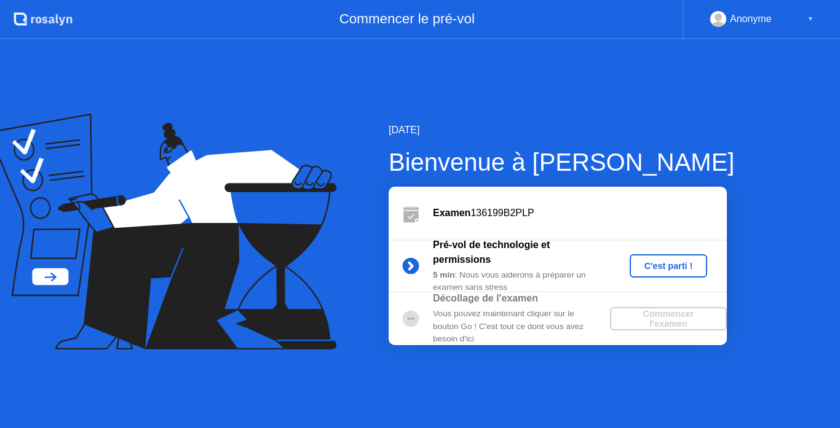
click at [647, 267] on div "C'est parti !" at bounding box center [668, 266] width 68 height 10
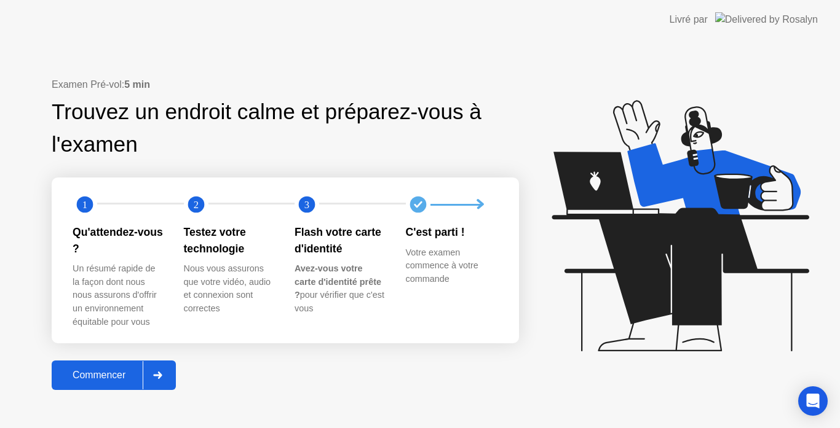
click at [128, 366] on button "Commencer" at bounding box center [114, 376] width 124 height 30
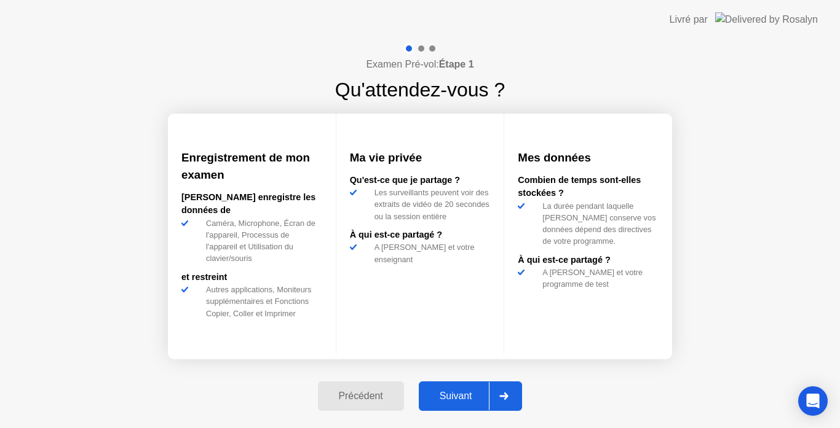
click at [446, 400] on div "Suivant" at bounding box center [455, 396] width 67 height 11
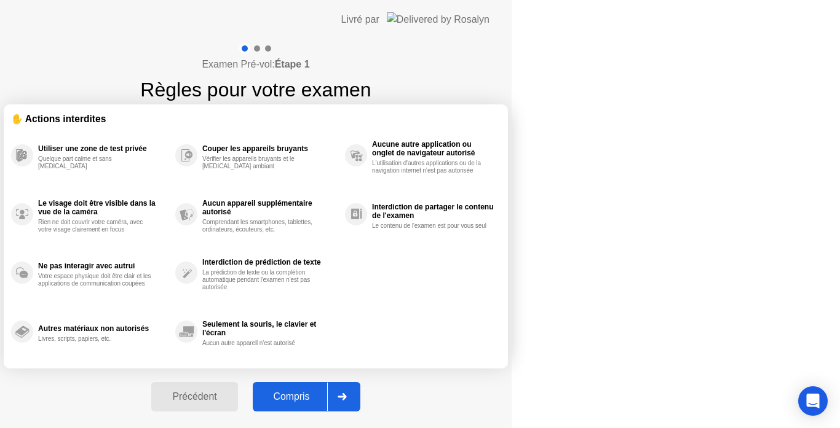
click at [327, 400] on div "Compris" at bounding box center [291, 397] width 71 height 11
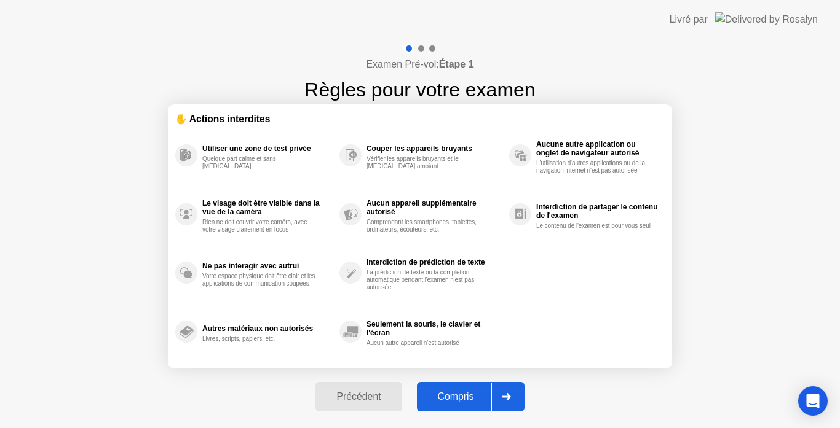
select select "**********"
select select "*******"
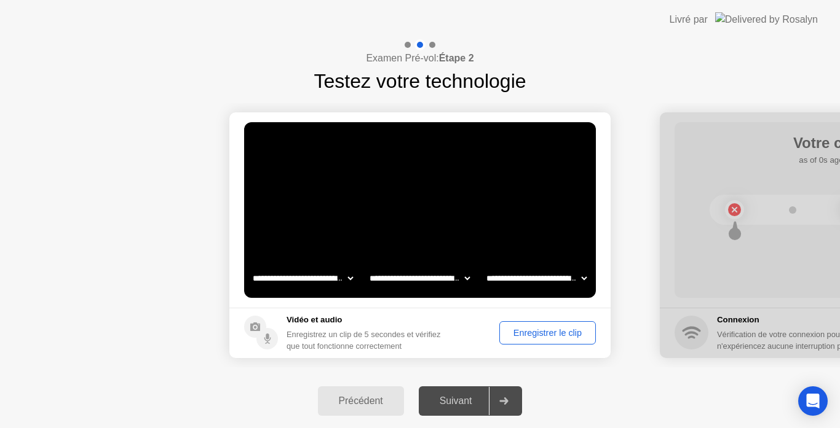
click at [459, 401] on div "Suivant" at bounding box center [455, 401] width 67 height 11
click at [529, 332] on div "Enregistrer le clip" at bounding box center [547, 333] width 88 height 10
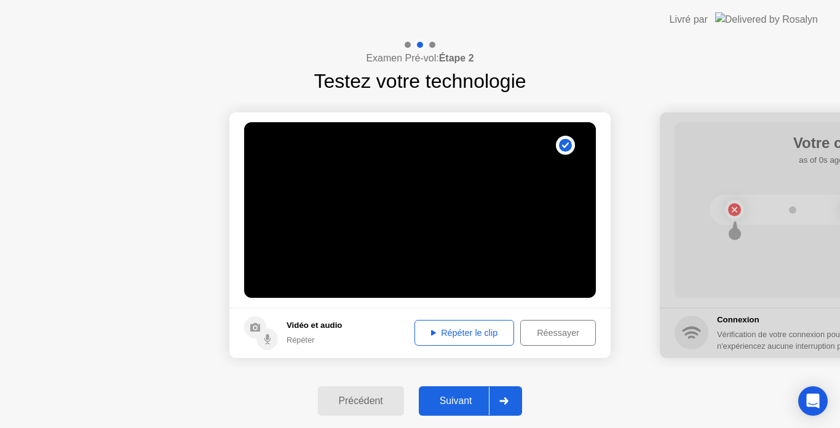
click at [463, 397] on div "Suivant" at bounding box center [455, 401] width 67 height 11
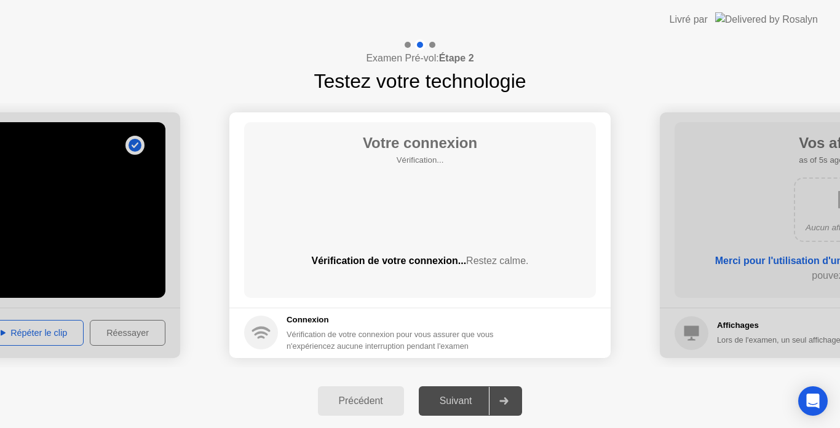
click at [463, 397] on div "Suivant" at bounding box center [455, 401] width 67 height 11
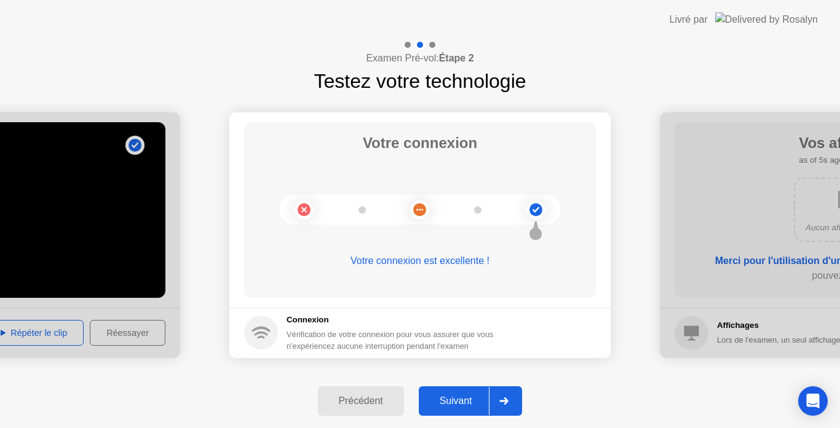
click at [459, 403] on div "Suivant" at bounding box center [455, 401] width 67 height 11
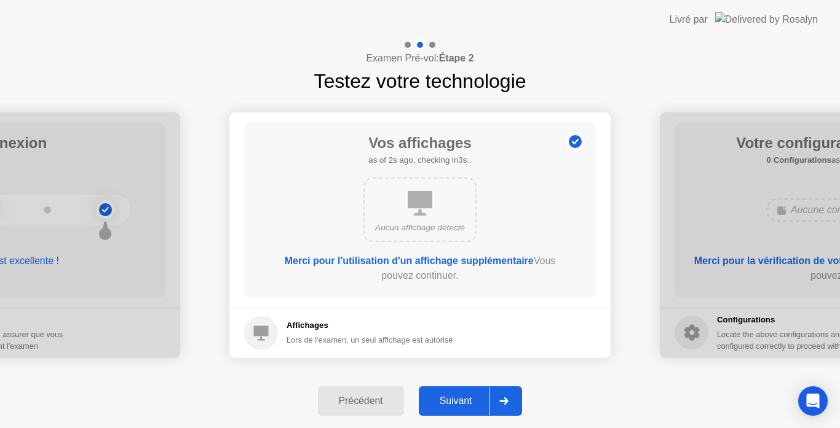
click at [459, 403] on div "Suivant" at bounding box center [455, 401] width 67 height 11
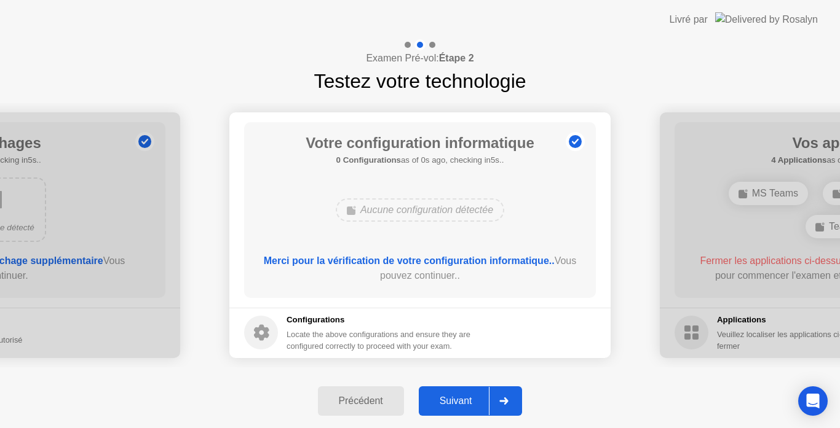
click at [459, 403] on div "Suivant" at bounding box center [455, 401] width 67 height 11
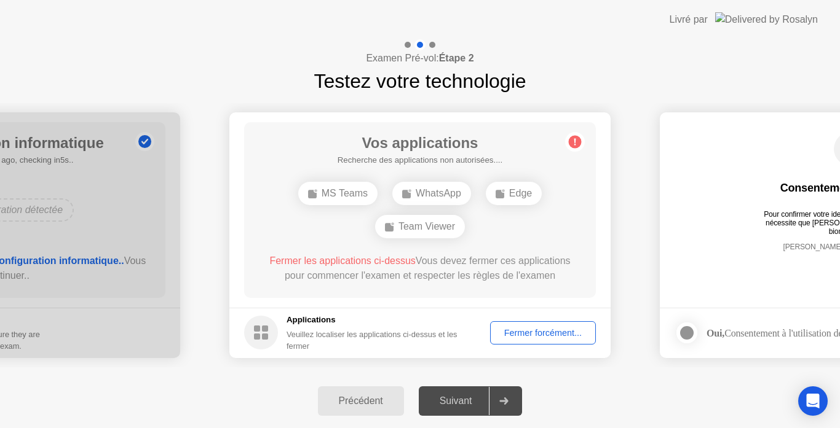
click at [563, 337] on div "Fermer forcément..." at bounding box center [542, 333] width 97 height 10
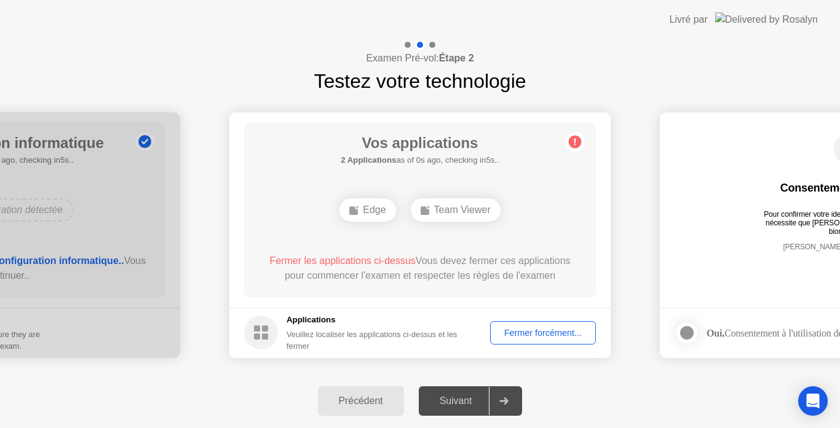
click at [543, 331] on div "Fermer forcément..." at bounding box center [542, 333] width 97 height 10
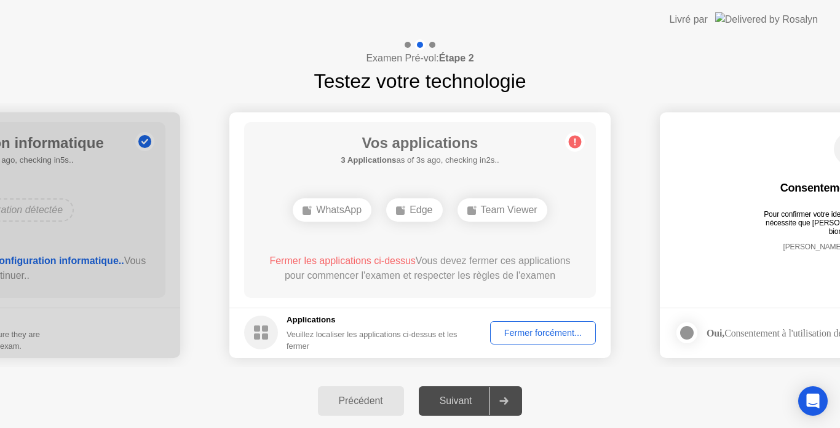
click at [547, 330] on div "Fermer forcément..." at bounding box center [542, 333] width 97 height 10
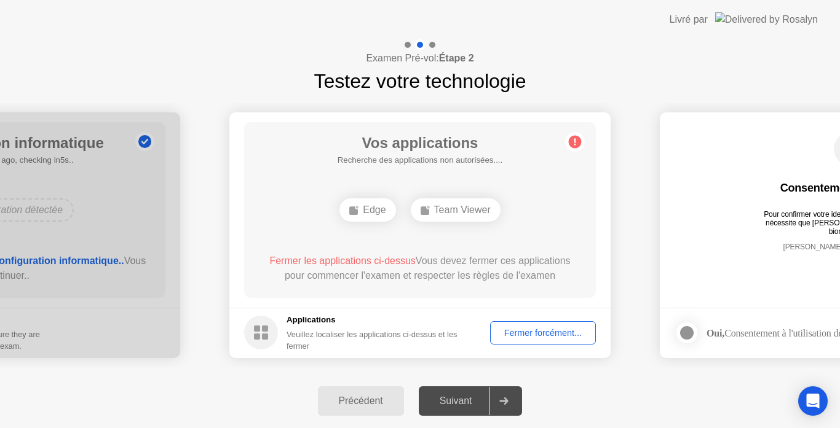
click at [551, 336] on div "Fermer forcément..." at bounding box center [542, 333] width 97 height 10
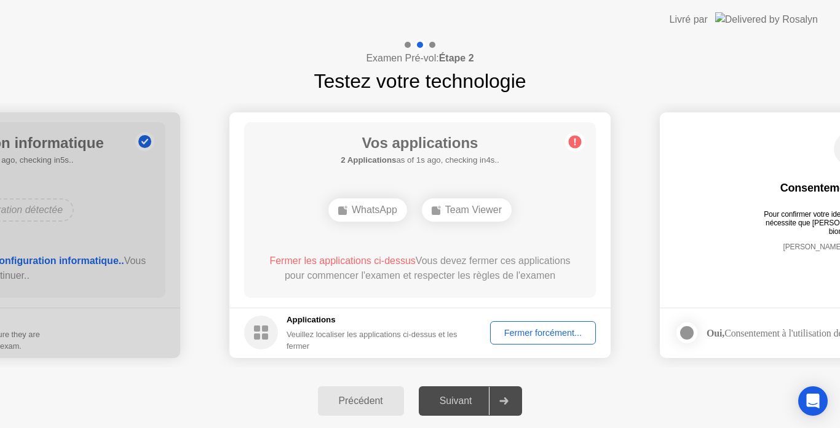
click at [461, 400] on div "Suivant" at bounding box center [455, 401] width 67 height 11
click at [548, 329] on div "Fermer forcément..." at bounding box center [542, 333] width 97 height 10
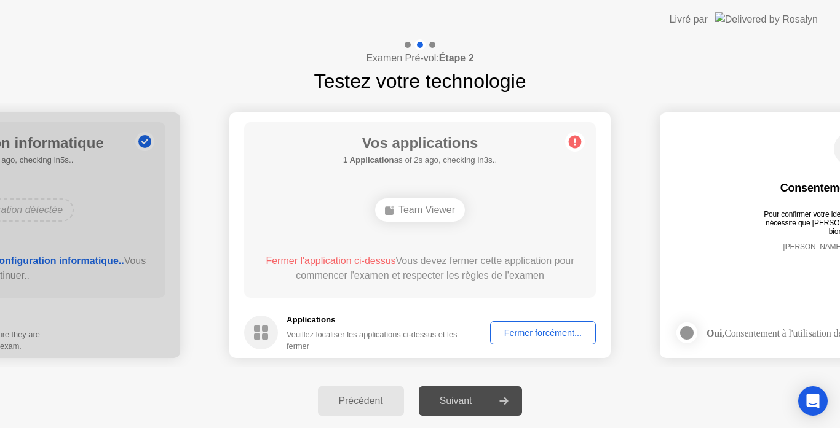
drag, startPoint x: 671, startPoint y: 26, endPoint x: 770, endPoint y: -11, distance: 105.8
click at [770, 0] on html "**********" at bounding box center [420, 214] width 840 height 428
click at [535, 338] on div "Fermer forcément..." at bounding box center [542, 333] width 97 height 10
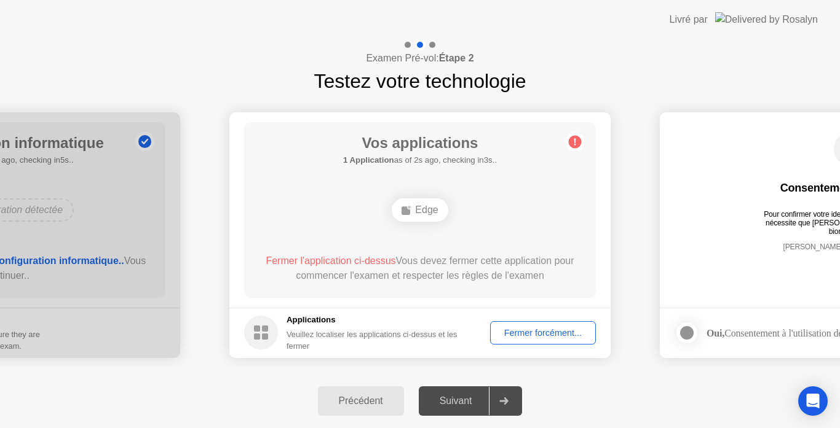
click at [539, 338] on div "Fermer forcément..." at bounding box center [542, 333] width 97 height 10
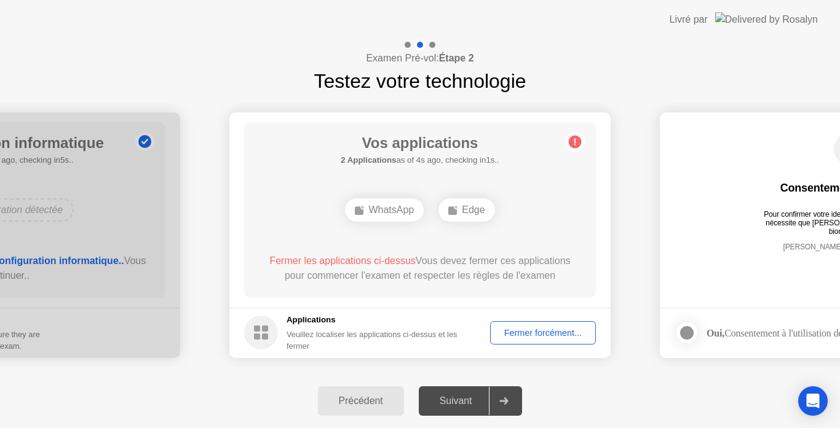
click at [535, 338] on div "Fermer forcément..." at bounding box center [542, 333] width 97 height 10
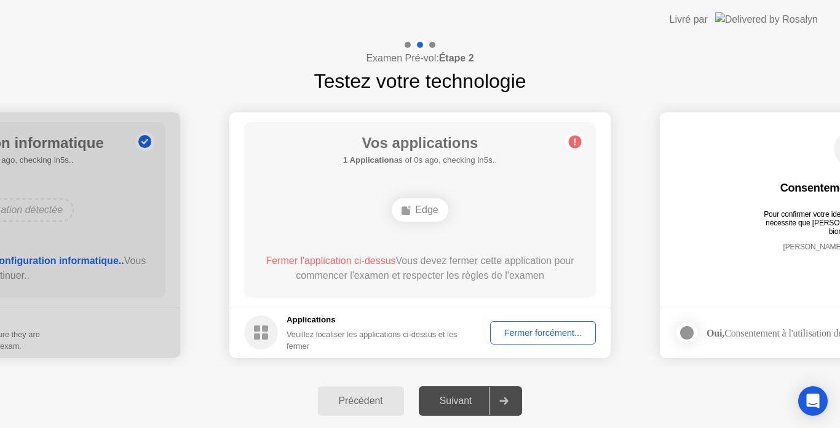
click at [534, 332] on div "Fermer forcément..." at bounding box center [542, 333] width 97 height 10
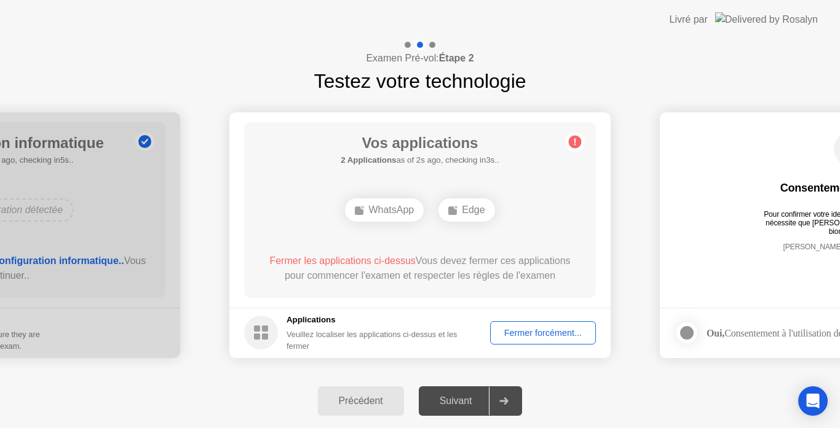
click at [518, 331] on div "Fermer forcément..." at bounding box center [542, 333] width 97 height 10
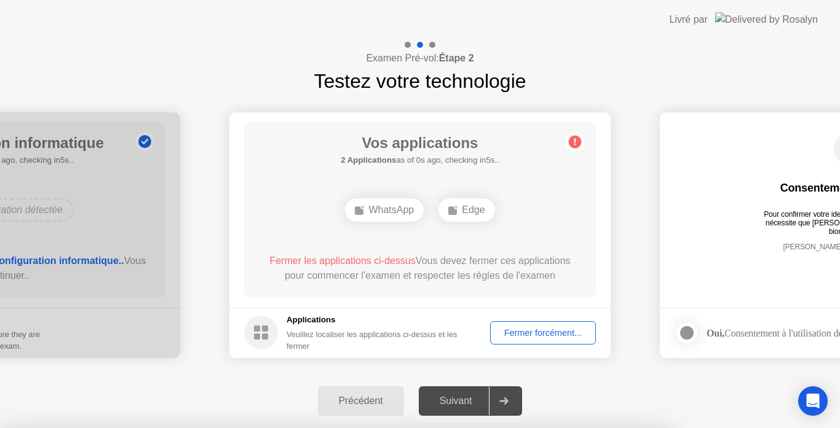
click at [676, 428] on div at bounding box center [420, 428] width 840 height 0
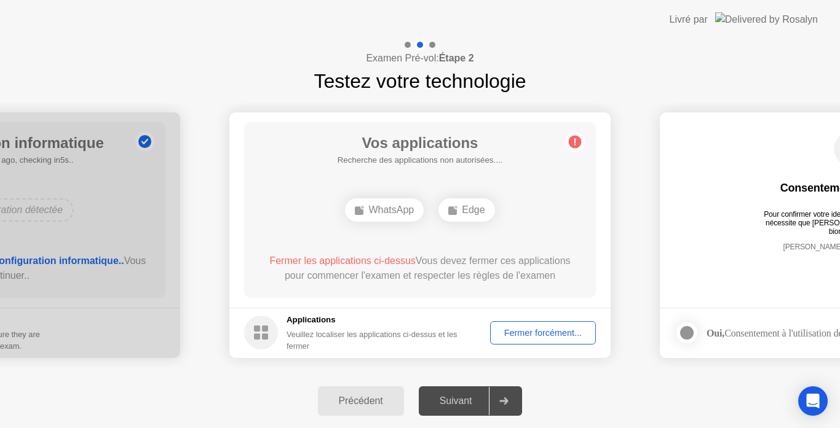
click at [463, 404] on div "Suivant" at bounding box center [455, 401] width 67 height 11
click at [481, 398] on div "Suivant" at bounding box center [455, 401] width 67 height 11
click at [504, 397] on div at bounding box center [504, 401] width 30 height 28
click at [533, 334] on div "Fermer forcément..." at bounding box center [542, 333] width 97 height 10
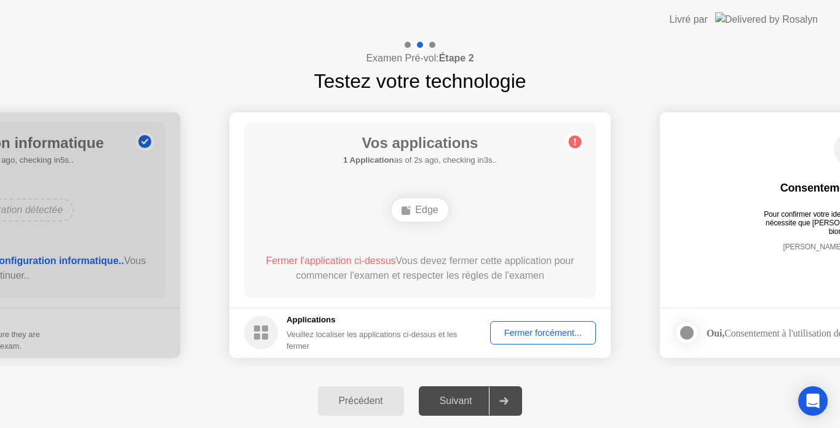
click at [547, 331] on div "Fermer forcément..." at bounding box center [542, 333] width 97 height 10
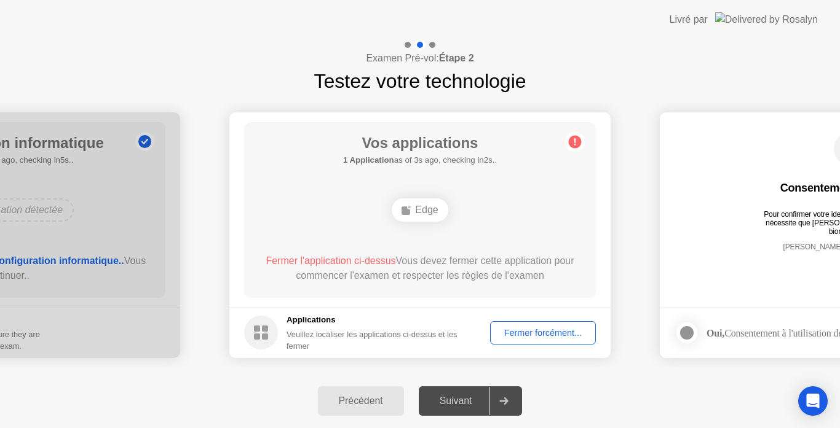
click at [471, 406] on div "Suivant" at bounding box center [455, 401] width 67 height 11
click at [550, 329] on div "Fermer forcément..." at bounding box center [542, 333] width 97 height 10
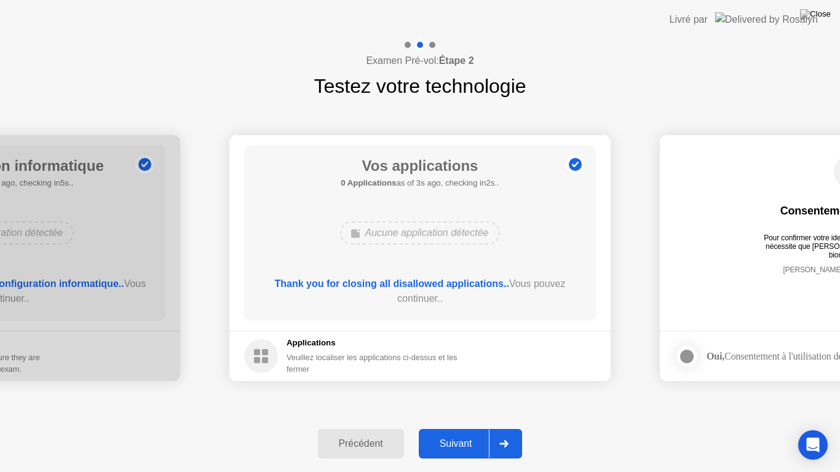
click at [456, 428] on div "Suivant" at bounding box center [455, 443] width 67 height 11
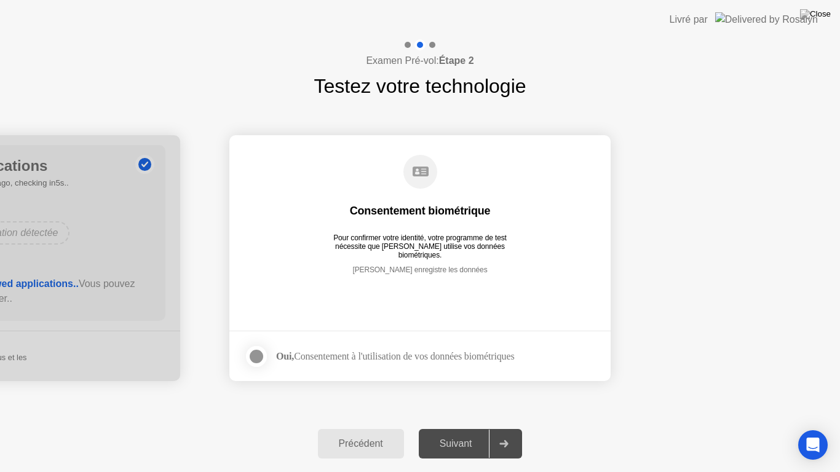
click at [456, 428] on div "Suivant" at bounding box center [455, 443] width 67 height 11
click at [461, 428] on div "Suivant" at bounding box center [455, 443] width 67 height 11
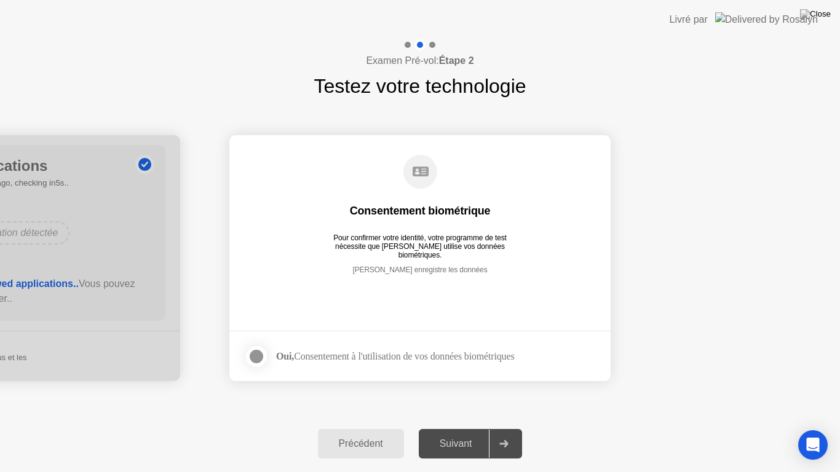
click at [251, 355] on div at bounding box center [256, 356] width 15 height 15
click at [465, 428] on div "Suivant" at bounding box center [455, 443] width 67 height 11
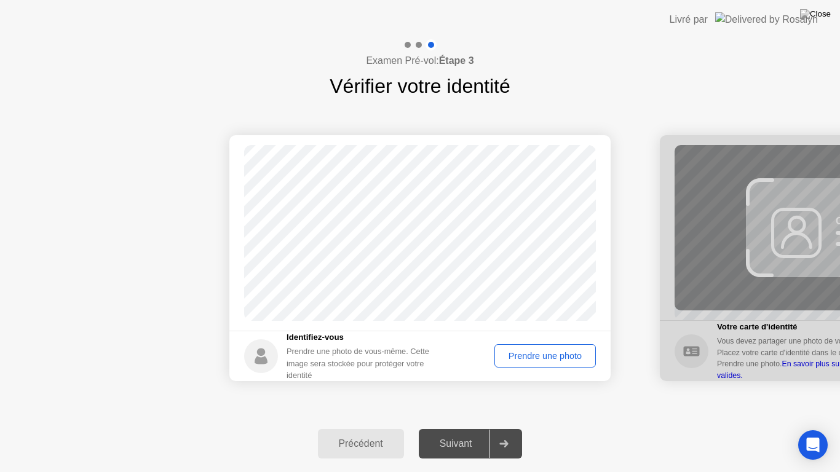
click at [545, 359] on div "Prendre une photo" at bounding box center [545, 356] width 93 height 10
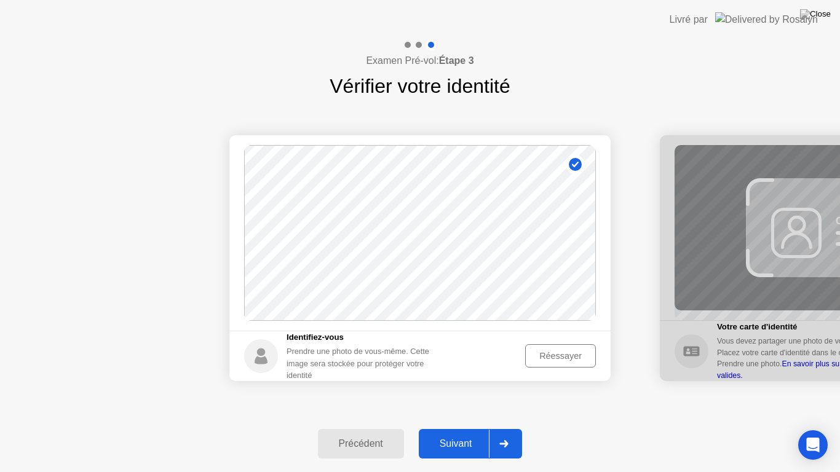
click at [454, 428] on button "Suivant" at bounding box center [471, 444] width 104 height 30
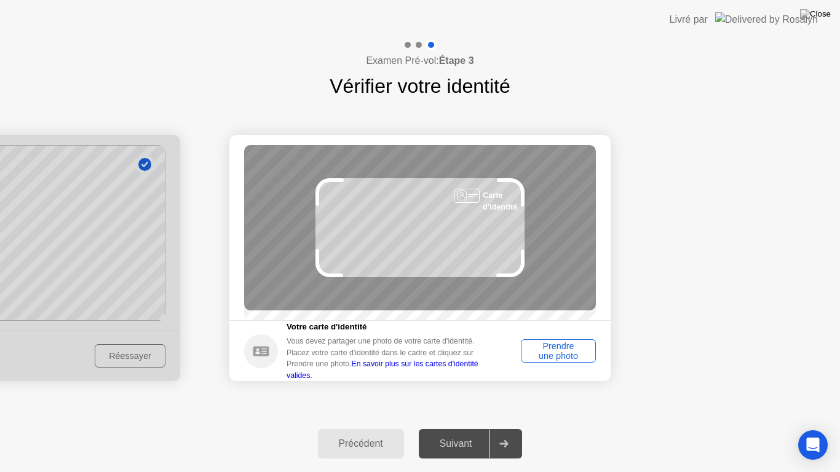
click at [558, 353] on div "Prendre une photo" at bounding box center [558, 351] width 66 height 20
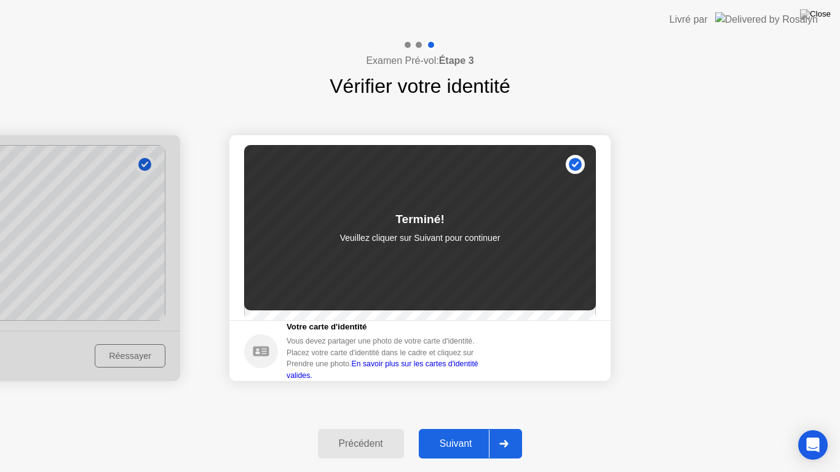
click at [464, 428] on div "Suivant" at bounding box center [455, 443] width 67 height 11
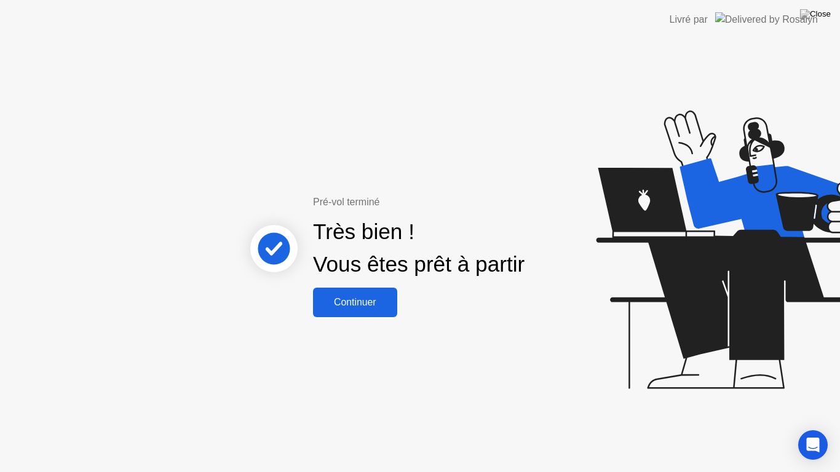
click at [369, 310] on button "Continuer" at bounding box center [355, 303] width 84 height 30
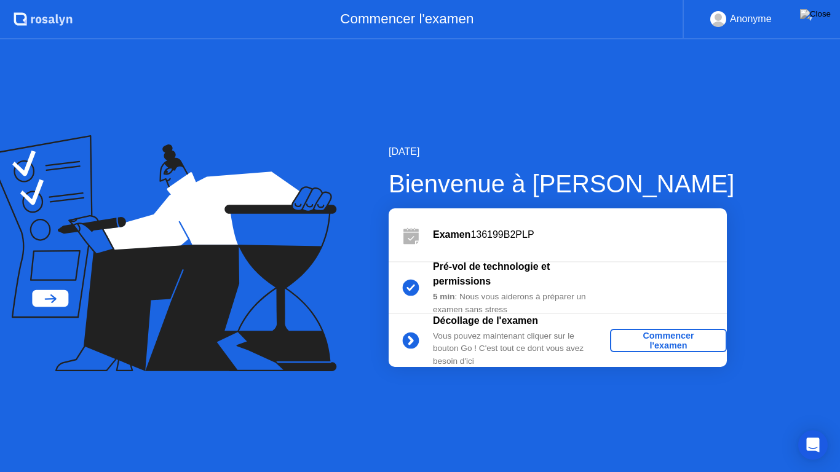
click at [654, 341] on div "Commencer l'examen" at bounding box center [668, 341] width 107 height 20
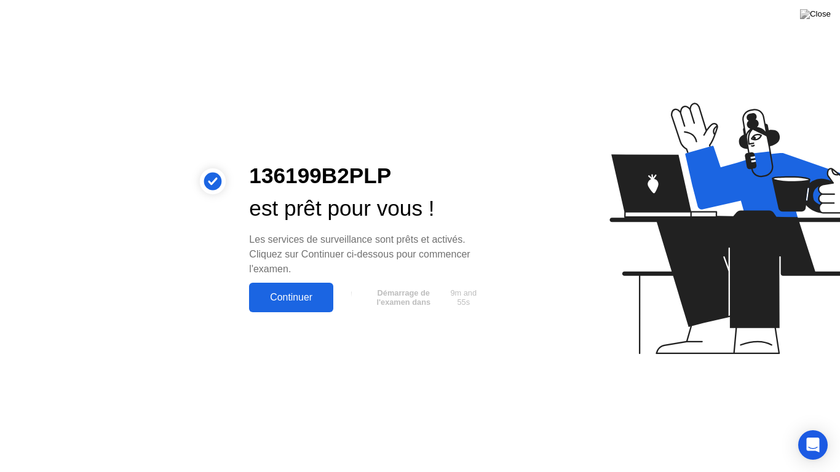
click at [310, 293] on div "Continuer" at bounding box center [291, 297] width 77 height 11
